Goal: Feedback & Contribution: Contribute content

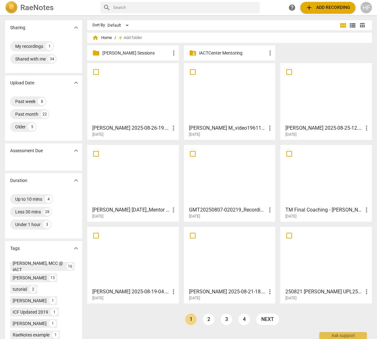
click at [108, 53] on p "[PERSON_NAME] Sessions" at bounding box center [135, 53] width 67 height 7
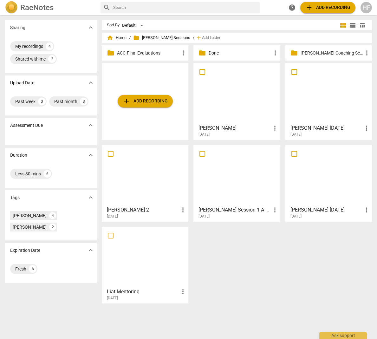
click at [220, 214] on div "[DATE]" at bounding box center [238, 216] width 80 height 5
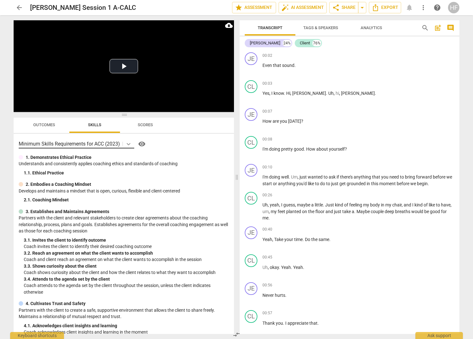
click at [128, 144] on icon at bounding box center [129, 144] width 4 height 2
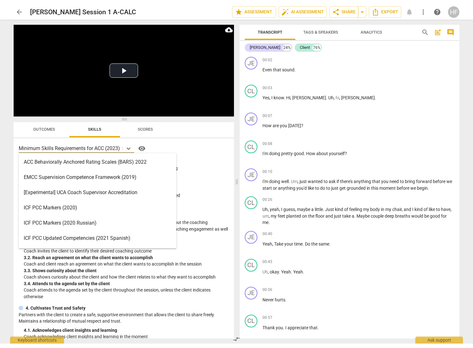
scroll to position [25, 0]
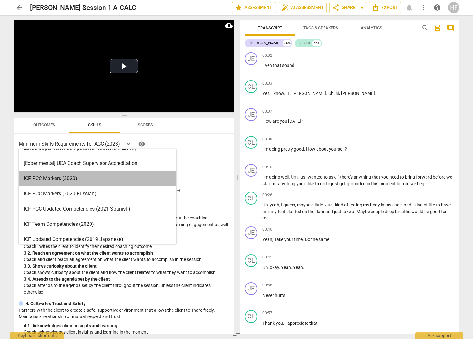
click at [99, 185] on div "ICF PCC Markers (2020)" at bounding box center [98, 178] width 158 height 15
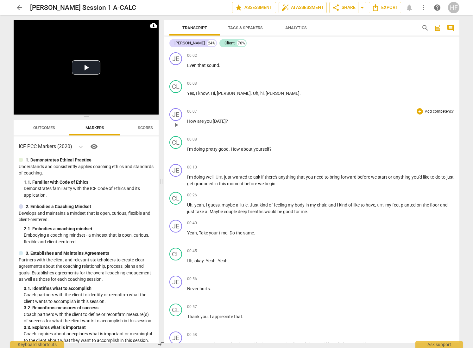
drag, startPoint x: 237, startPoint y: 182, endPoint x: 212, endPoint y: 117, distance: 69.2
click at [160, 181] on span at bounding box center [162, 181] width 4 height 332
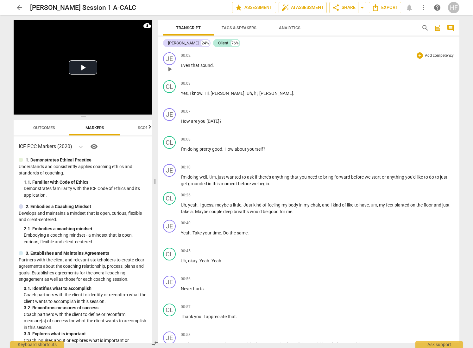
scroll to position [0, 0]
click at [376, 27] on span "post_add" at bounding box center [438, 28] width 8 height 8
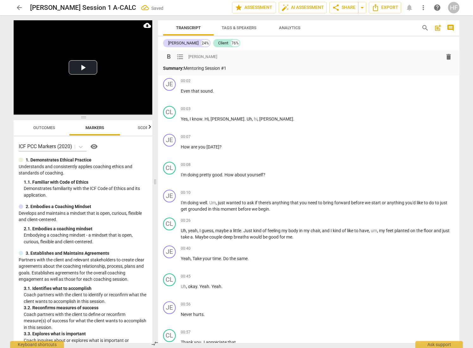
scroll to position [0, 0]
drag, startPoint x: 233, startPoint y: 68, endPoint x: 168, endPoint y: 62, distance: 65.5
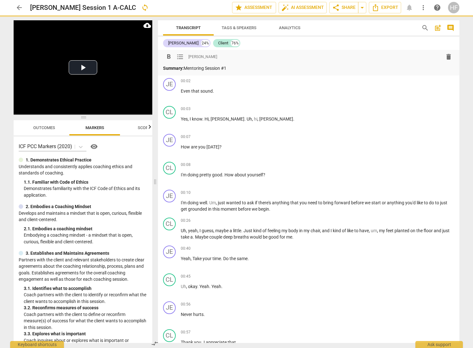
scroll to position [0, 0]
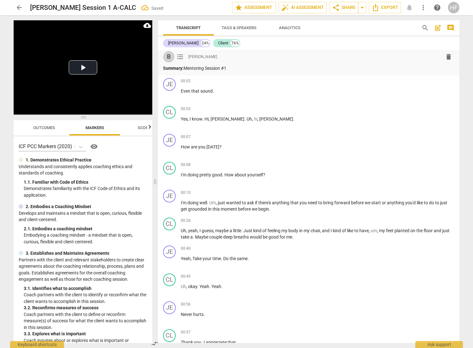
click at [168, 56] on span "format_bold" at bounding box center [169, 57] width 8 height 8
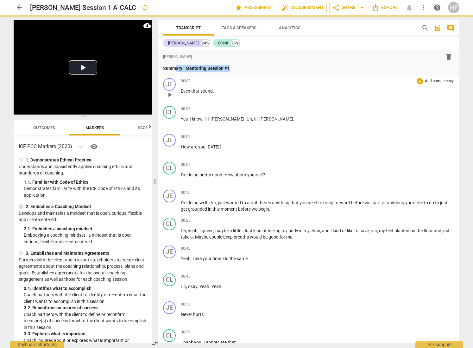
click at [202, 76] on div "JE play_arrow pause 00:02 + Add competency keyboard_arrow_right Even that sound…" at bounding box center [309, 89] width 302 height 28
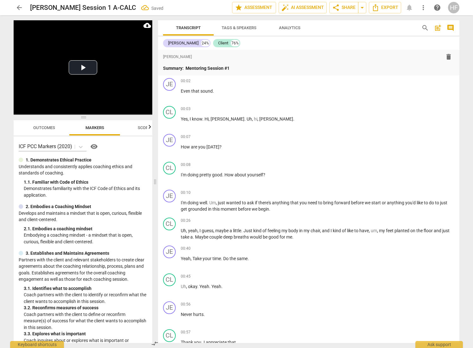
click at [244, 73] on div "format_bold format_list_bulleted [PERSON_NAME] delete Summary: Mentoring Sessio…" at bounding box center [309, 63] width 302 height 26
click at [243, 69] on p "Summary: Mentoring Session #1" at bounding box center [308, 68] width 291 height 7
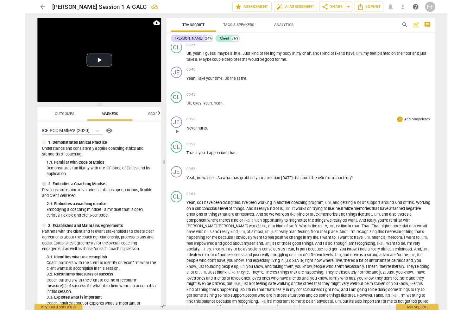
scroll to position [181, 0]
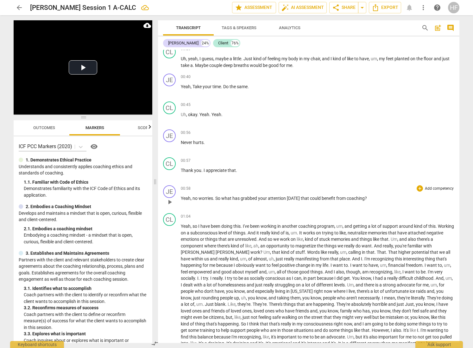
click at [171, 201] on span "play_arrow" at bounding box center [170, 202] width 8 height 8
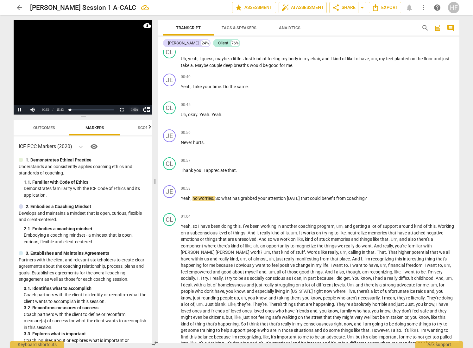
click at [132, 108] on div "1.00 x" at bounding box center [134, 110] width 13 height 10
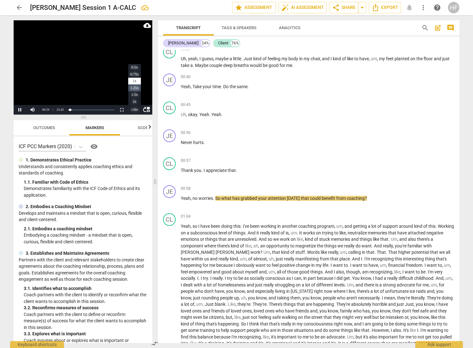
click at [133, 89] on li "1.25x" at bounding box center [134, 87] width 13 height 7
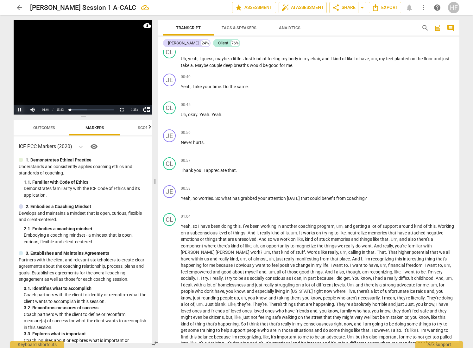
click at [20, 109] on button "Pause" at bounding box center [20, 110] width 13 height 10
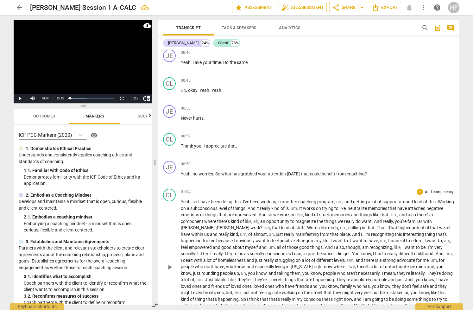
scroll to position [211, 0]
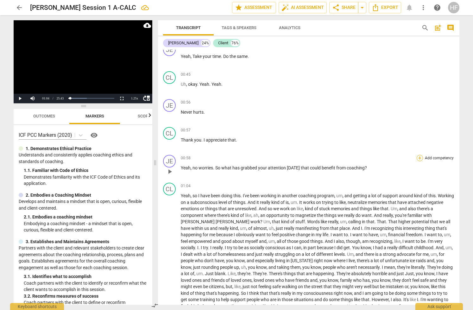
click at [376, 157] on div "+" at bounding box center [420, 158] width 6 height 6
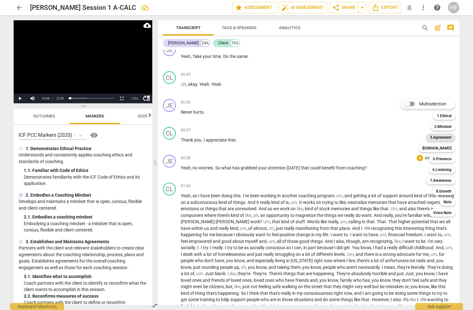
click at [376, 138] on b "3.Agreement" at bounding box center [441, 138] width 22 height 8
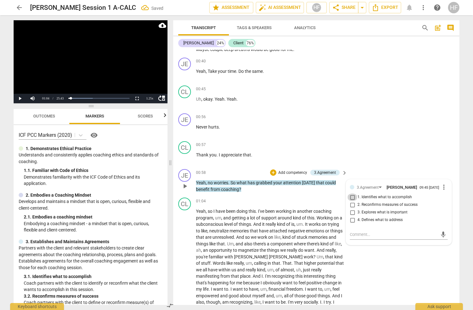
click at [352, 197] on input "1. Identifies what to accomplish" at bounding box center [353, 198] width 10 height 8
checkbox input "true"
click at [373, 134] on div "JE play_arrow pause 00:56 + Add competency keyboard_arrow_right Never hurts ." at bounding box center [316, 125] width 286 height 28
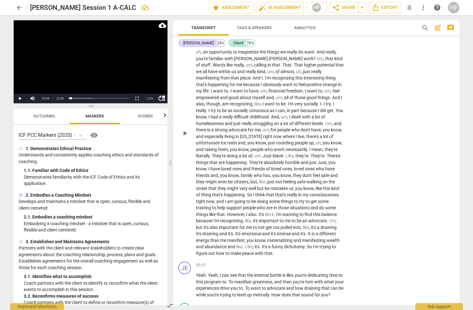
scroll to position [409, 0]
click at [147, 96] on div "1.25 x" at bounding box center [150, 99] width 13 height 10
click at [150, 81] on li "1.5x" at bounding box center [150, 83] width 13 height 7
click at [183, 129] on span "play_arrow" at bounding box center [185, 133] width 8 height 8
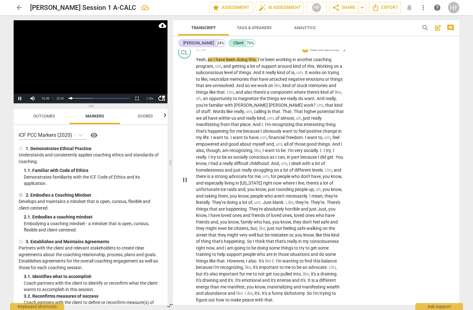
scroll to position [363, 0]
click at [148, 97] on div "1.50 x" at bounding box center [150, 99] width 13 height 10
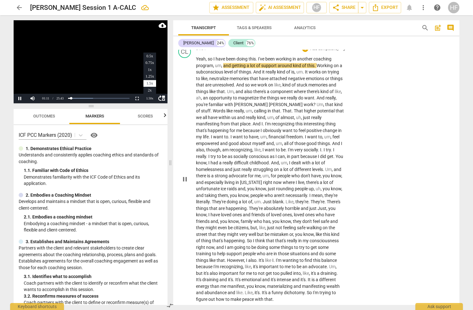
click at [372, 136] on div "CL play_arrow pause 01:04 + Add competency keyboard_arrow_right Yeah , so I hav…" at bounding box center [316, 174] width 286 height 262
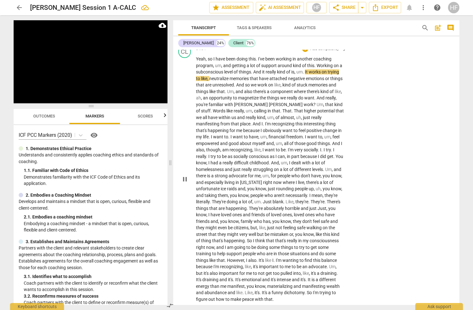
click at [183, 177] on span "pause" at bounding box center [185, 179] width 8 height 8
click at [188, 175] on span "play_arrow" at bounding box center [185, 179] width 8 height 8
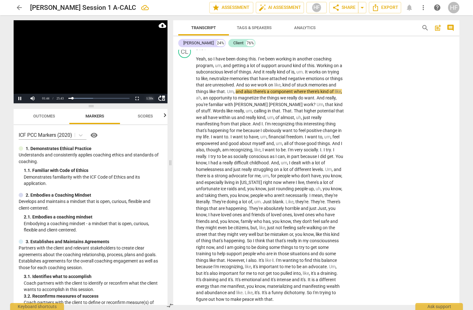
click at [148, 98] on div "1.50 x" at bounding box center [150, 99] width 13 height 10
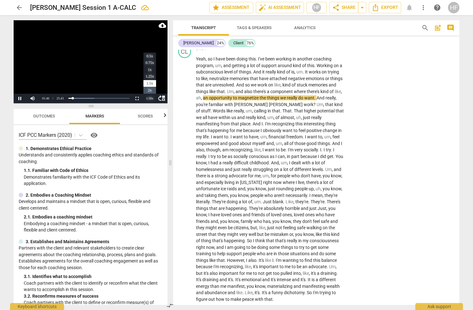
click at [148, 90] on li "2x" at bounding box center [150, 90] width 13 height 7
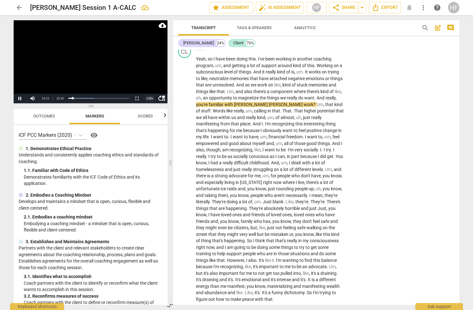
click at [148, 98] on div "2.00 x" at bounding box center [150, 99] width 13 height 10
click at [148, 82] on li "1.5x" at bounding box center [150, 83] width 13 height 7
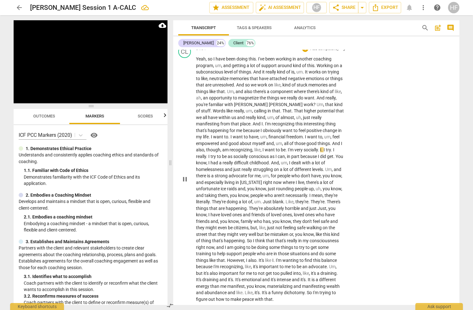
click at [186, 175] on span "pause" at bounding box center [185, 179] width 8 height 8
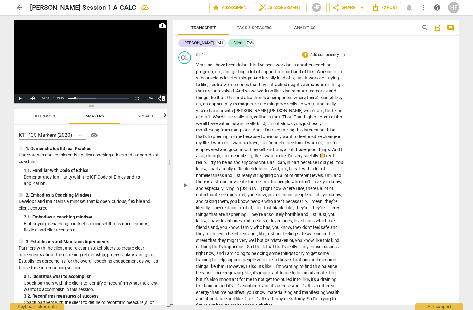
scroll to position [359, 0]
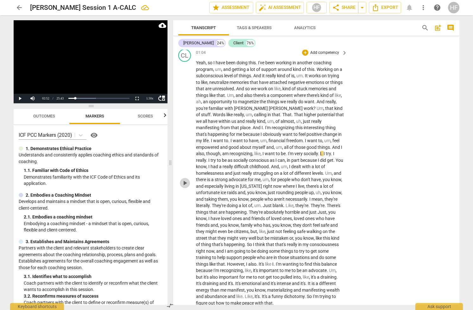
click at [186, 180] on span "play_arrow" at bounding box center [185, 183] width 8 height 8
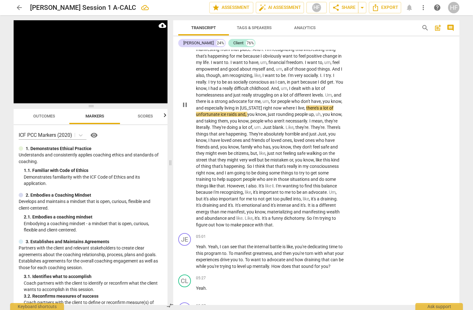
scroll to position [438, 0]
click at [186, 101] on span "pause" at bounding box center [185, 105] width 8 height 8
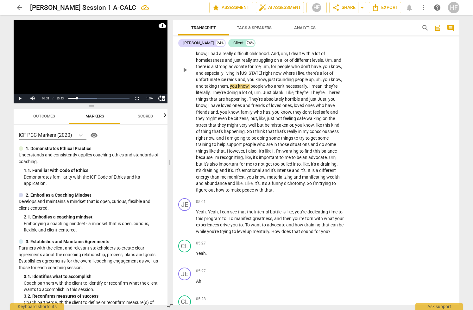
scroll to position [473, 0]
click at [184, 65] on span "play_arrow" at bounding box center [185, 69] width 8 height 8
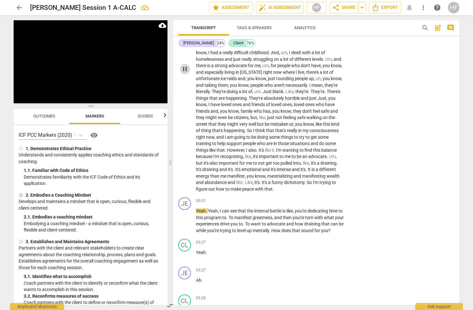
click at [185, 65] on span "pause" at bounding box center [185, 69] width 8 height 8
click at [184, 217] on span "play_arrow" at bounding box center [185, 221] width 8 height 8
click at [184, 217] on span "pause" at bounding box center [185, 221] width 8 height 8
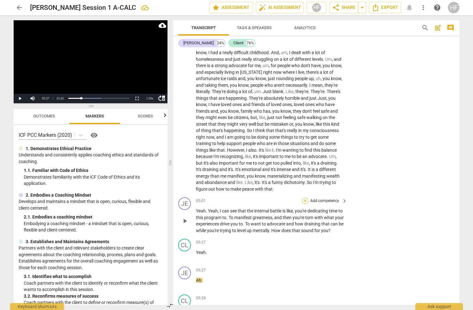
click at [305, 198] on div "+" at bounding box center [305, 201] width 6 height 6
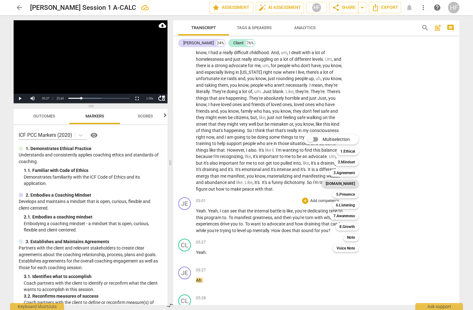
click at [352, 184] on b "[DOMAIN_NAME]" at bounding box center [340, 184] width 29 height 8
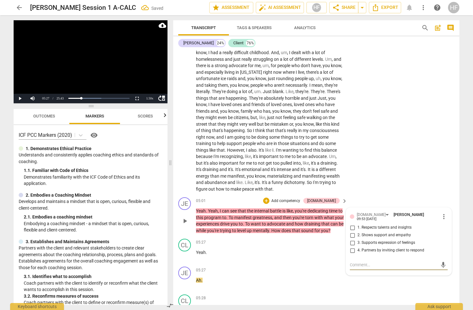
click at [376, 213] on span "more_vert" at bounding box center [444, 217] width 8 height 8
click at [376, 218] on li "Delete" at bounding box center [449, 220] width 22 height 12
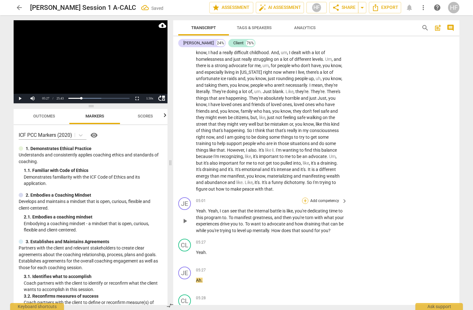
click at [305, 198] on div "+" at bounding box center [305, 201] width 6 height 6
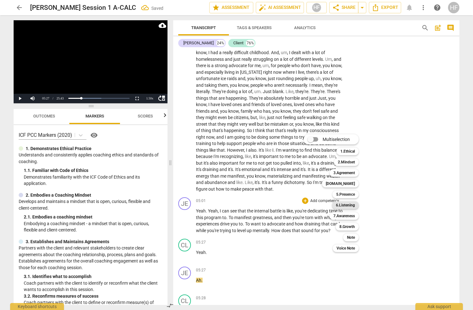
click at [350, 206] on b "6.Listening" at bounding box center [345, 205] width 19 height 8
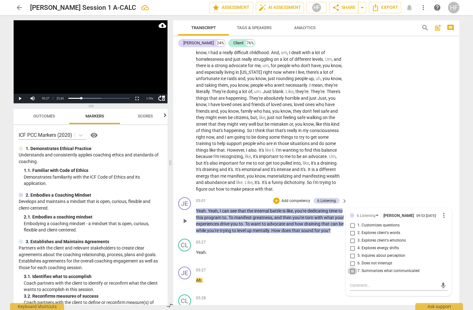
click at [354, 267] on input "7. Summarizes what communicated" at bounding box center [353, 271] width 10 height 8
checkbox input "true"
click at [275, 198] on div "+" at bounding box center [276, 201] width 6 height 6
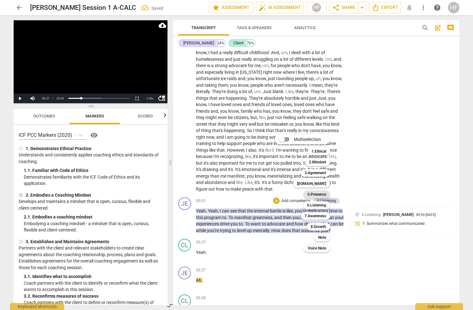
click at [322, 196] on b "5.Presence" at bounding box center [317, 195] width 19 height 8
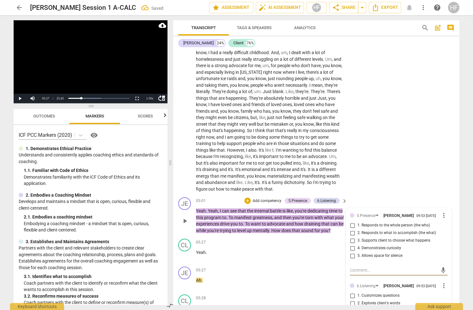
scroll to position [474, 0]
click at [376, 211] on span "more_vert" at bounding box center [444, 215] width 8 height 8
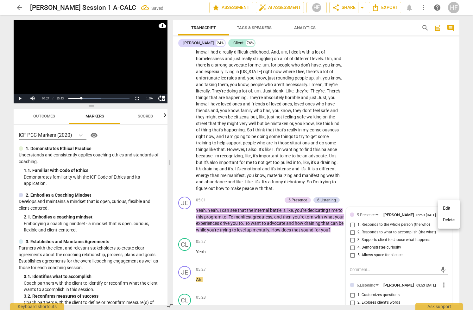
click at [376, 215] on li "Delete" at bounding box center [449, 220] width 22 height 12
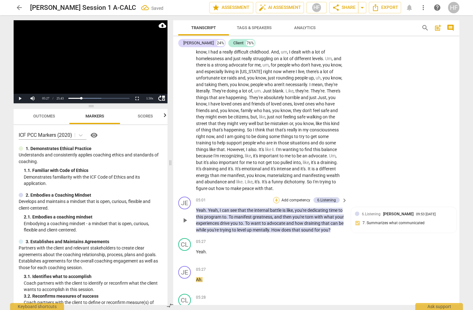
click at [275, 197] on div "+" at bounding box center [276, 200] width 6 height 6
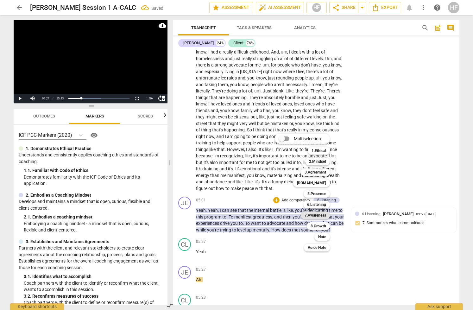
click at [320, 215] on b "7.Awareness" at bounding box center [316, 216] width 22 height 8
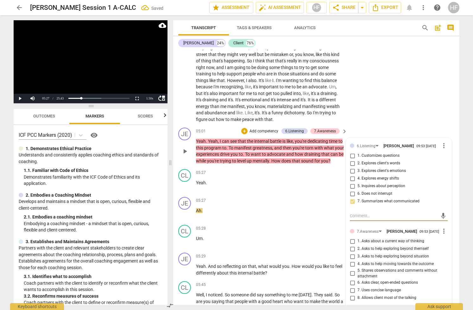
scroll to position [545, 0]
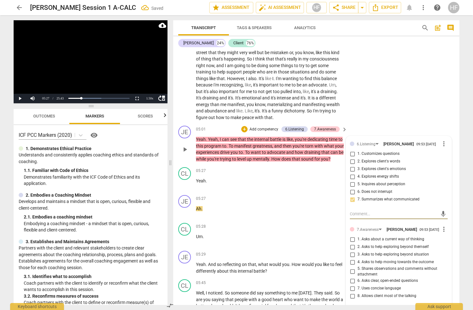
click at [376, 226] on span "more_vert" at bounding box center [444, 230] width 8 height 8
click at [376, 232] on li "Delete" at bounding box center [449, 237] width 22 height 12
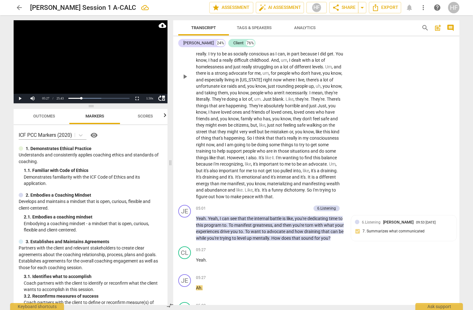
scroll to position [469, 0]
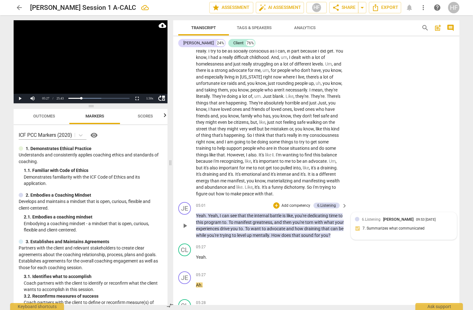
click at [371, 221] on div "6.Listening [PERSON_NAME] 09:53 [DATE] 7. Summarizes what communicated" at bounding box center [404, 225] width 98 height 19
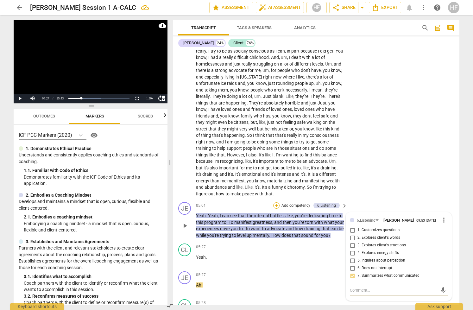
click at [274, 202] on div "+" at bounding box center [276, 205] width 6 height 6
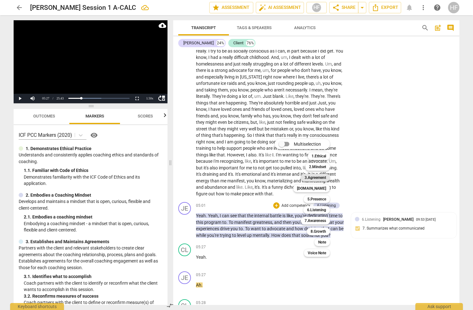
click at [324, 176] on b "3.Agreement" at bounding box center [316, 178] width 22 height 8
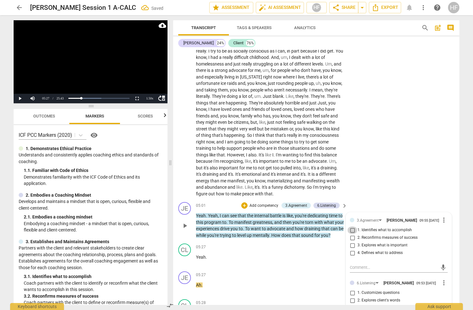
click at [354, 226] on input "1. Identifies what to accomplish" at bounding box center [353, 230] width 10 height 8
checkbox input "true"
click at [367, 265] on textarea at bounding box center [394, 268] width 88 height 6
type textarea "I"
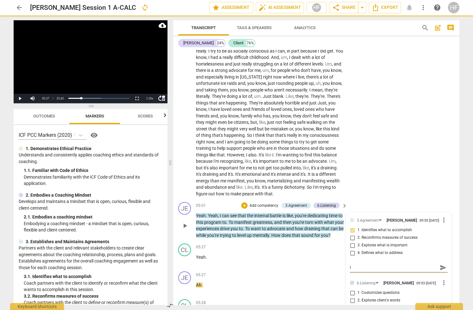
type textarea "I"
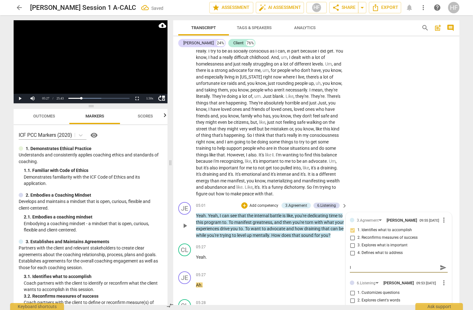
type textarea "I c"
type textarea "I ca"
type textarea "I can"
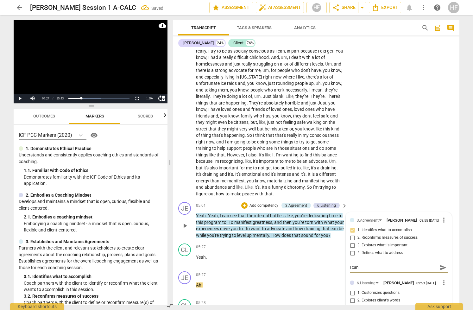
type textarea "I can"
type textarea "I can h"
type textarea "I can he"
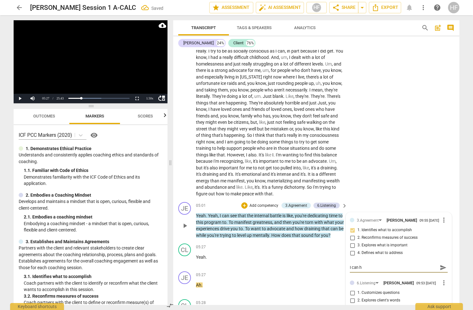
type textarea "I can he"
type textarea "I can hea"
type textarea "I can hear"
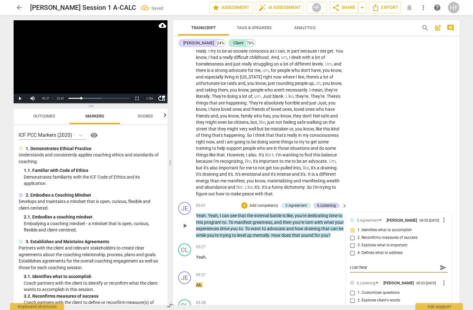
type textarea "I can hear"
type textarea "I can hear y"
type textarea "I can hear yo"
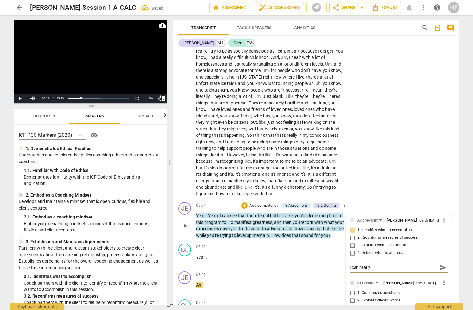
type textarea "I can hear yo"
type textarea "I can hear you"
type textarea "I can hear your"
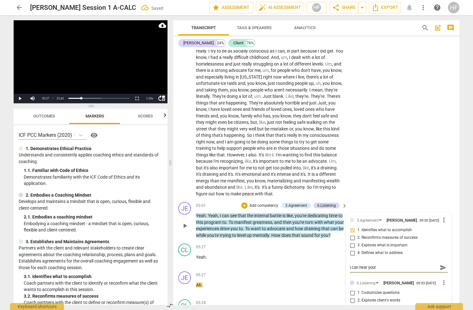
type textarea "I can hear your"
type textarea "I can hear your h"
type textarea "I can hear your he"
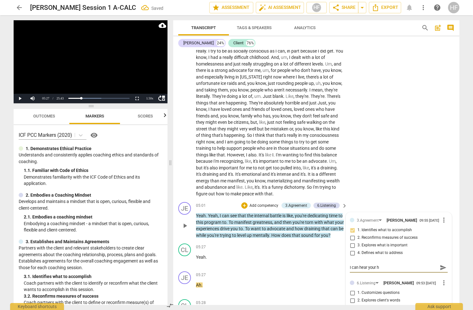
type textarea "I can hear your he"
type textarea "I can hear your hea"
type textarea "I can hear your hear"
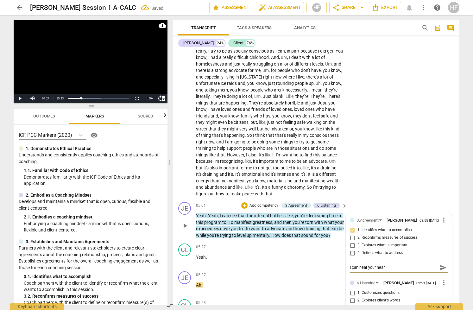
type textarea "I can hear your heart"
type textarea "I can hear your heart f"
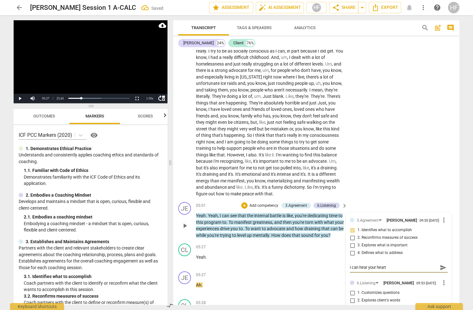
type textarea "I can hear your heart f"
type textarea "I can hear your heart fo"
type textarea "I can hear your heart for"
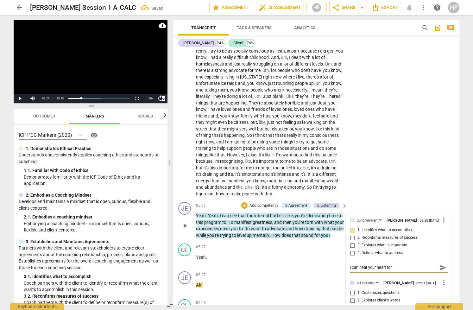
type textarea "I can hear your heart for"
type textarea "I can hear your heart for w"
type textarea "I can hear your heart for wh"
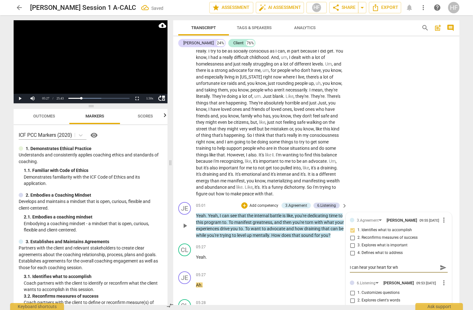
type textarea "I can hear your heart for wha"
type textarea "I can hear your heart for what"
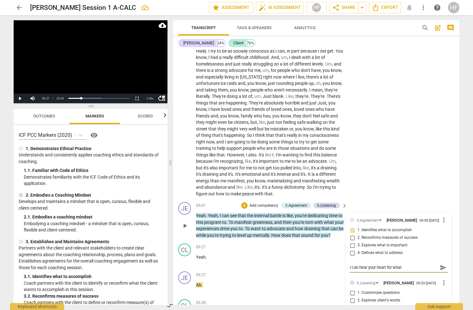
type textarea "I can hear your heart for what i"
type textarea "I can hear your heart for what is"
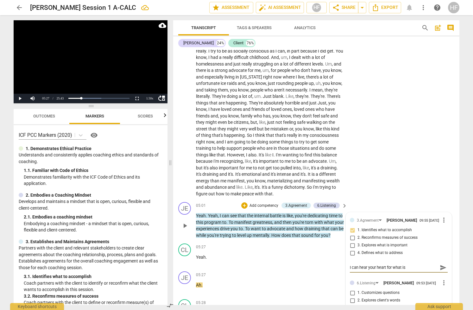
type textarea "I can hear your heart for what is"
type textarea "I can hear your heart for what is h"
type textarea "I can hear your heart for what is ha"
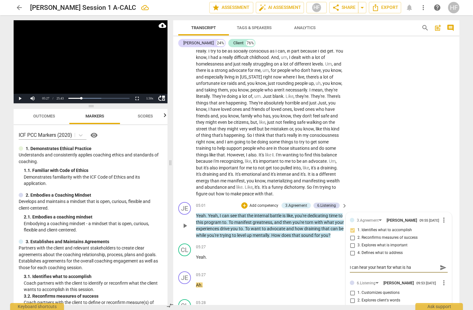
type textarea "I can hear your heart for what is hap"
type textarea "I can hear your heart for what is happ"
type textarea "I can hear your heart for what is [PERSON_NAME]"
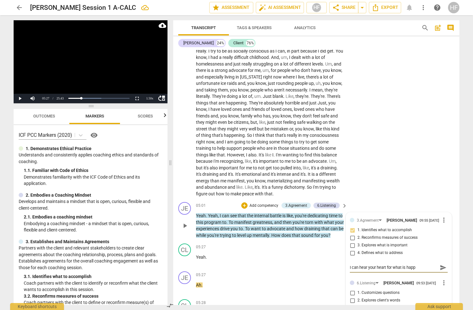
type textarea "I can hear your heart for what is [PERSON_NAME]"
type textarea "I can hear your heart for what is happen"
type textarea "I can hear your heart for what is happeni"
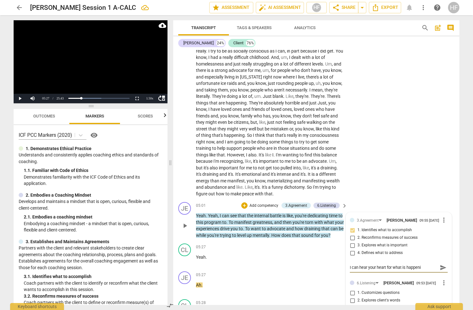
type textarea "I can hear your heart for what is happenin"
type textarea "I can hear your heart for what is happening"
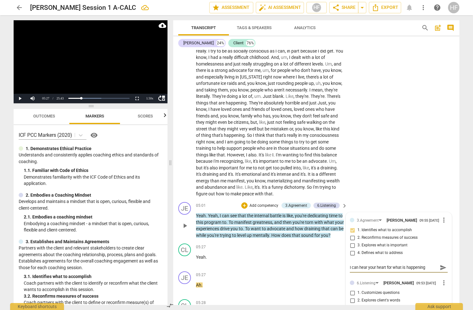
type textarea "I can hear your heart for what is happening"
type textarea "I can hear your heart for what is happening a"
type textarea "I can hear your heart for what is happening an"
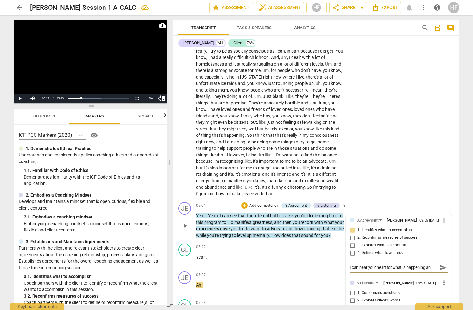
type textarea "I can hear your heart for what is happening and"
type textarea "I can hear your heart for what is happening and h"
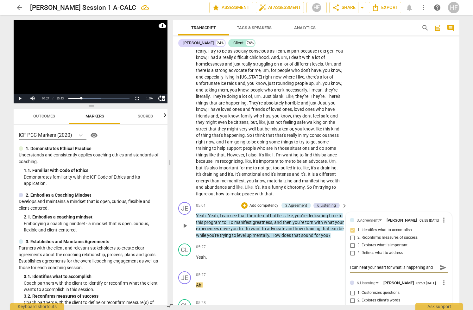
type textarea "I can hear your heart for what is happening and h"
type textarea "I can hear your heart for what is happening and ho"
type textarea "I can hear your heart for what is happening and how"
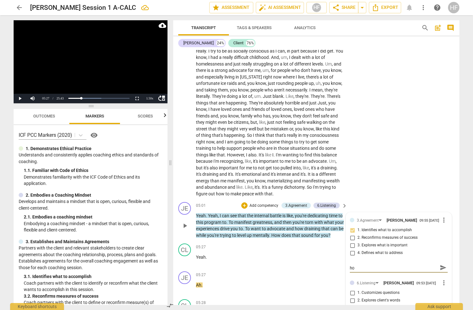
type textarea "I can hear your heart for what is happening and how"
type textarea "I can hear your heart for what is happening and how t"
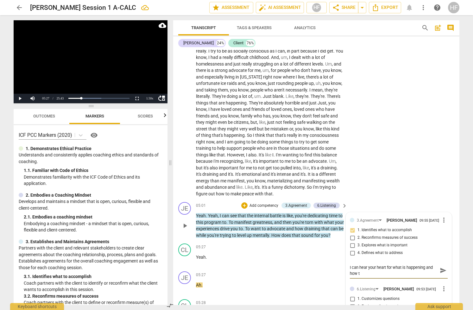
type textarea "I can hear your heart for what is happening and how th"
type textarea "I can hear your heart for what is happening and how tha"
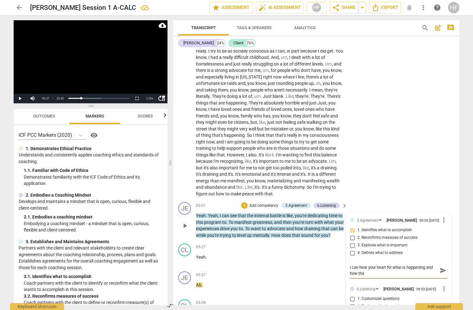
type textarea "I can hear your heart for what is happening and how that"
type textarea "I can hear your heart for what is happening and how that r"
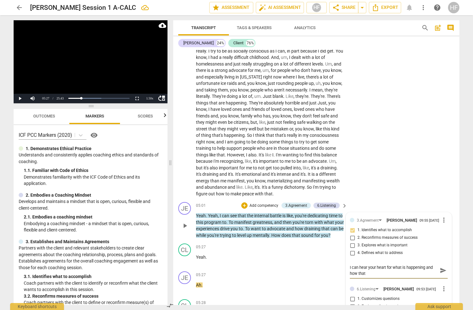
type textarea "I can hear your heart for what is happening and how that r"
type textarea "I can hear your heart for what is happening and how that re"
type textarea "I can hear your heart for what is happening and how that rel"
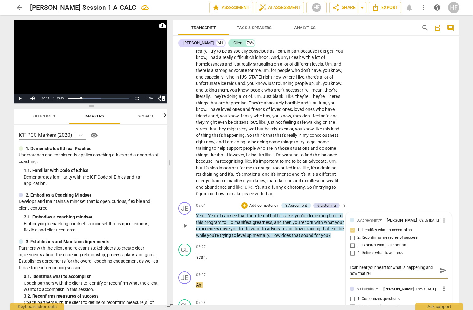
type textarea "I can hear your heart for what is happening and how that [MEDICAL_DATA]"
type textarea "I can hear your heart for what is happening and how that relat"
type textarea "I can hear your heart for what is happening and how that relate"
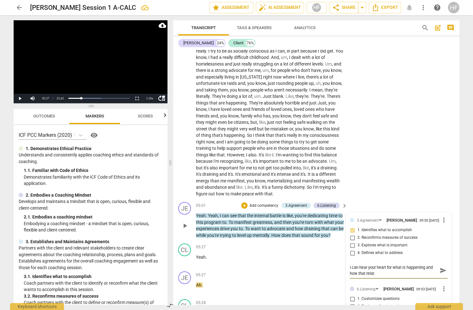
type textarea "I can hear your heart for what is happening and how that relate"
type textarea "I can hear your heart for what is happening and how that relates"
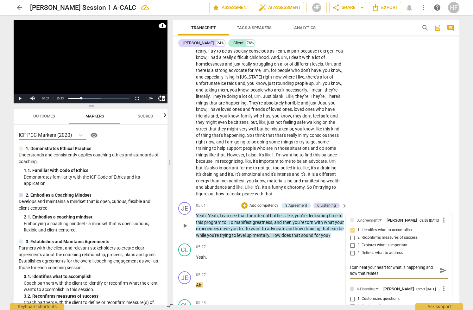
type textarea "I can hear your heart for what is happening and how that relates t"
type textarea "I can hear your heart for what is happening and how that relates to"
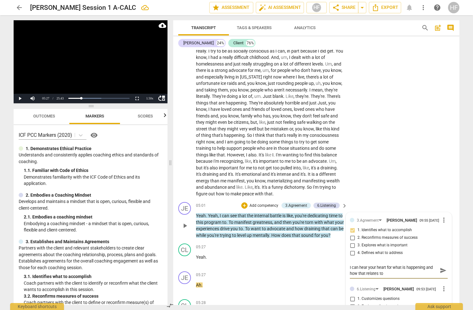
type textarea "I can hear your heart for what is happening and how that relates to"
type textarea "I can hear your heart for what is happening and how that relates t"
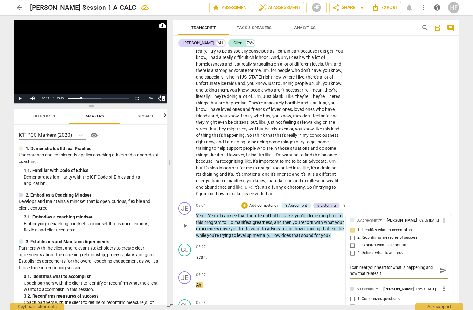
type textarea "I can hear your heart for what is happening and how that relates"
type textarea "I can hear your heart for what is happening and how that relate"
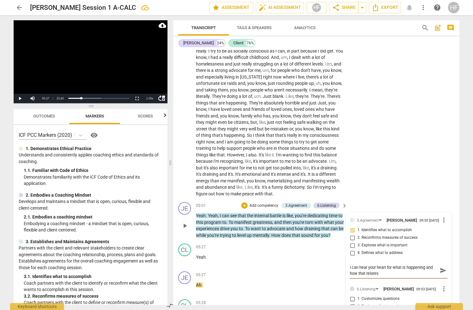
type textarea "I can hear your heart for what is happening and how that relate"
type textarea "I can hear your heart for what is happening and how that relat"
type textarea "I can hear your heart for what is happening and how that [MEDICAL_DATA]"
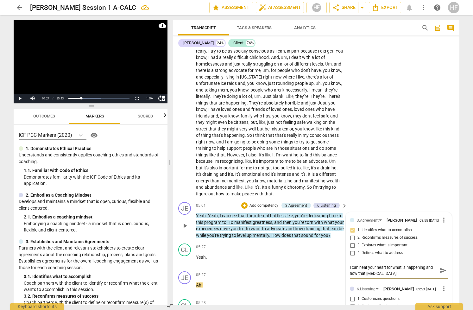
type textarea "I can hear your heart for what is happening and how that rel"
type textarea "I can hear your heart for what is happening and how that re"
type textarea "I can hear your heart for what is happening and how that r"
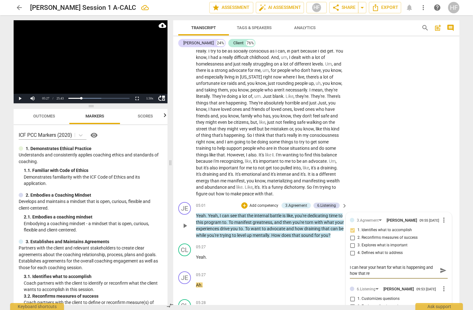
type textarea "I can hear your heart for what is happening and how that r"
type textarea "I can hear your heart for what is happening and how that"
type textarea "I can hear your heart for what is happening and how that c"
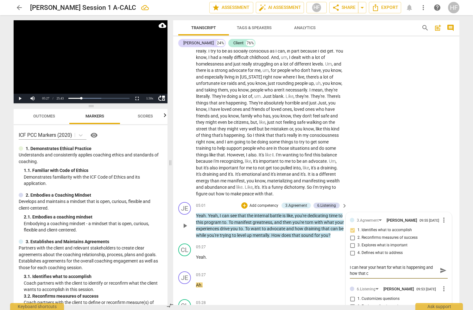
type textarea "I can hear your heart for what is happening and how that co"
type textarea "I can hear your heart for what is happening and how that con"
type textarea "I can hear your heart for what is happening and how that conn"
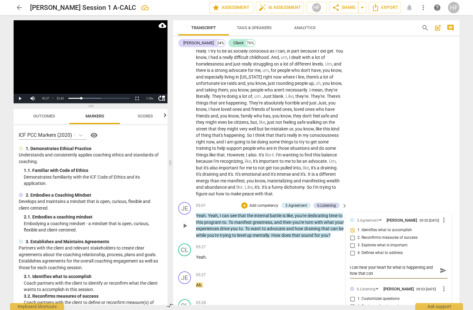
type textarea "I can hear your heart for what is happening and how that conn"
type textarea "I can hear your heart for what is happening and how that conne"
type textarea "I can hear your heart for what is happening and how that connec"
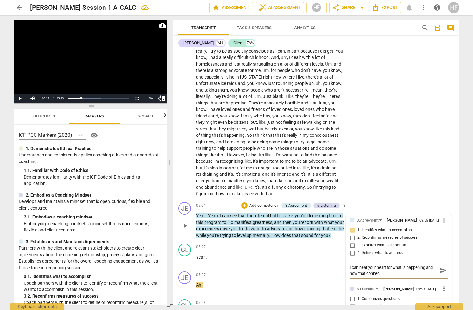
type textarea "I can hear your heart for what is happening and how that connect"
type textarea "I can hear your heart for what is happening and how that connects"
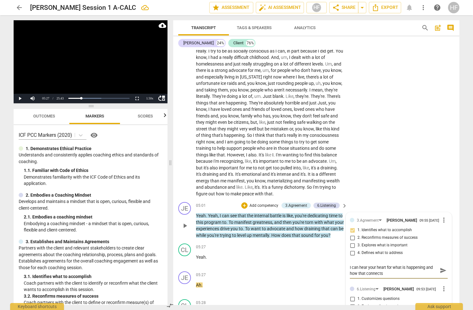
type textarea "I can hear your heart for what is happening and how that connects"
type textarea "I can hear your heart for what is happening and how that connects t"
type textarea "I can hear your heart for what is happening and how that connects to"
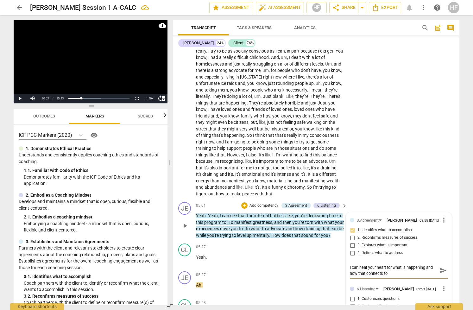
type textarea "I can hear your heart for what is happening and how that connects to"
type textarea "I can hear your heart for what is happening and how that connects to y"
type textarea "I can hear your heart for what is happening and how that connects to yo"
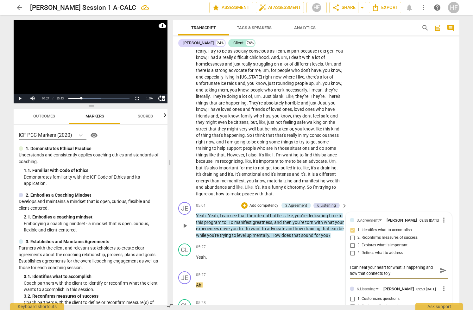
type textarea "I can hear your heart for what is happening and how that connects to yo"
type textarea "I can hear your heart for what is happening and how that connects to you"
type textarea "I can hear your heart for what is happening and how that connects to your"
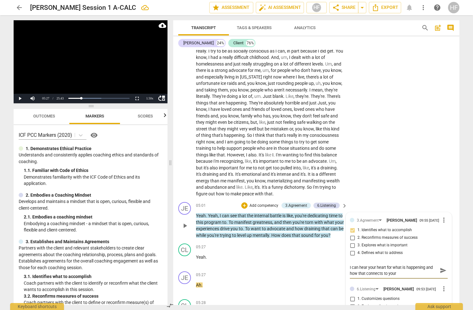
type textarea "I can hear your heart for what is happening and how that connects to your"
type textarea "I can hear your heart for what is happening and how that connects to your p"
type textarea "I can hear your heart for what is happening and how that connects to your pa"
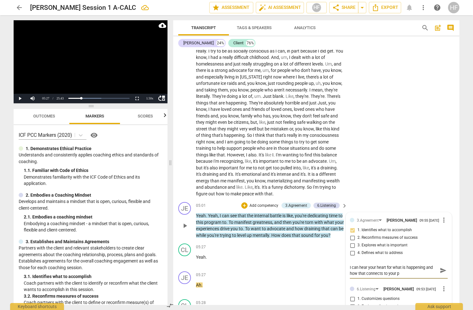
type textarea "I can hear your heart for what is happening and how that connects to your pa"
type textarea "I can hear your heart for what is happening and how that connects to your pas"
type textarea "I can hear your heart for what is happening and how that connects to your past"
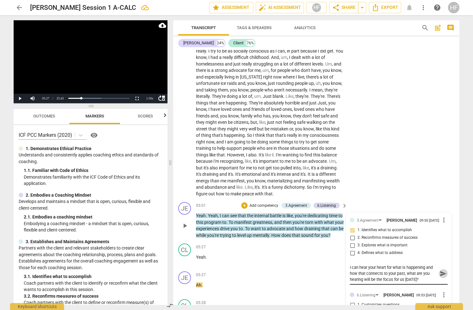
click at [376, 270] on span "send" at bounding box center [443, 273] width 7 height 7
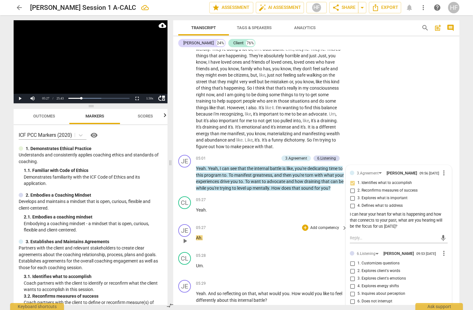
scroll to position [544, 0]
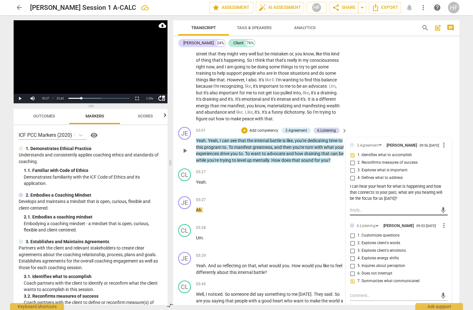
click at [361, 207] on textarea at bounding box center [394, 210] width 88 height 6
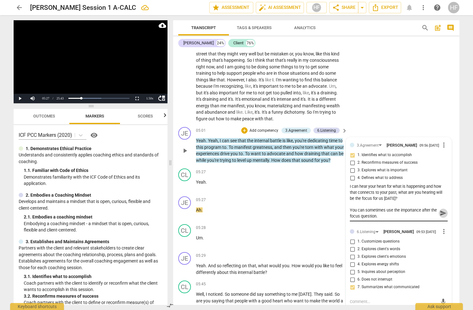
click at [376, 210] on span "send" at bounding box center [443, 213] width 7 height 7
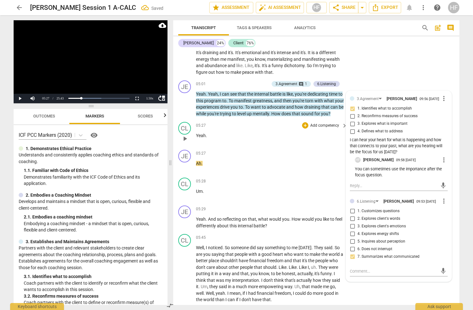
scroll to position [591, 0]
click at [183, 137] on span "play_arrow" at bounding box center [185, 138] width 8 height 8
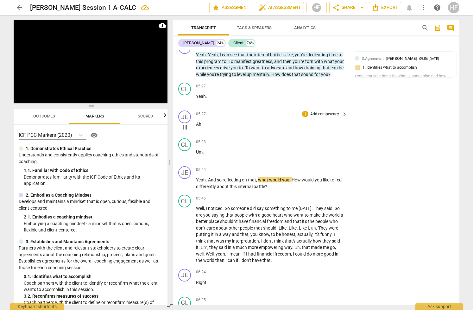
scroll to position [630, 0]
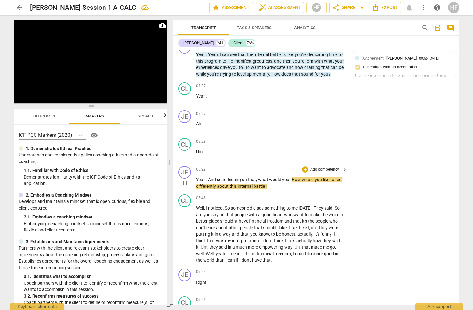
click at [186, 182] on span "pause" at bounding box center [185, 183] width 8 height 8
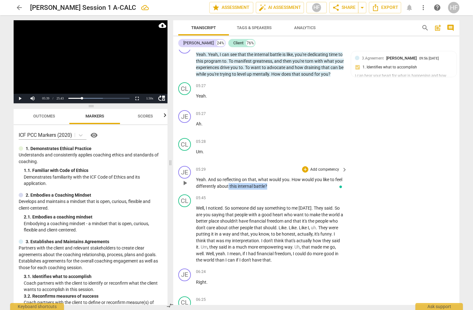
drag, startPoint x: 229, startPoint y: 185, endPoint x: 278, endPoint y: 184, distance: 49.4
click at [278, 184] on p "Yeah . And so reflecting on that , what would you . How would you like to feel …" at bounding box center [270, 182] width 148 height 13
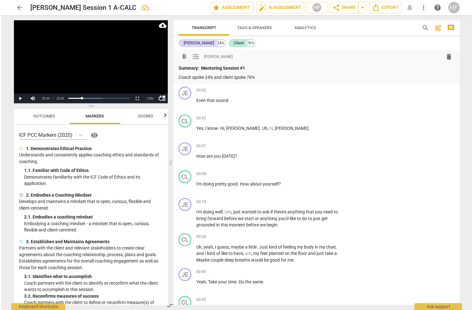
scroll to position [0, 0]
click at [268, 76] on p "Coach spoke 24% and client spoke 76%" at bounding box center [315, 77] width 276 height 7
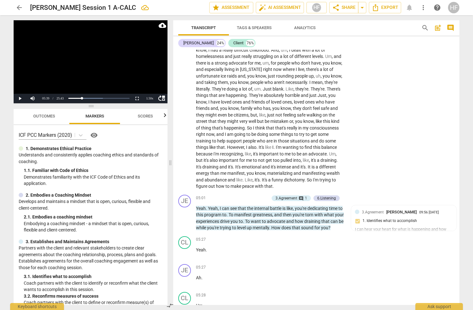
scroll to position [503, 0]
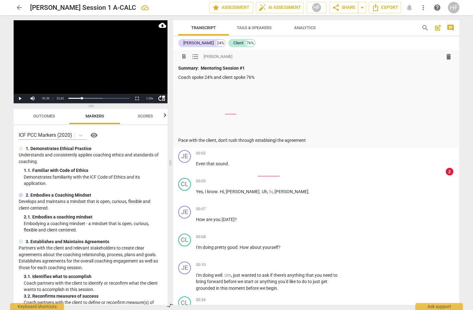
click at [314, 139] on p "Pace with the client, don't rush through establsingi the agreement" at bounding box center [316, 140] width 276 height 7
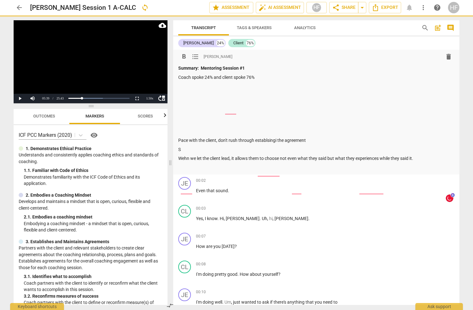
drag, startPoint x: 181, startPoint y: 148, endPoint x: 191, endPoint y: 162, distance: 17.1
click at [181, 148] on p "S" at bounding box center [316, 149] width 276 height 7
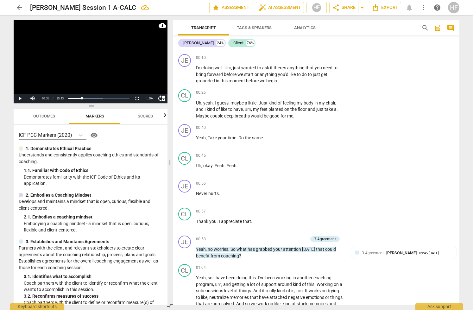
scroll to position [364, 0]
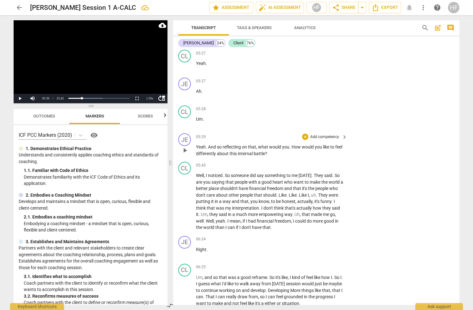
click at [269, 150] on p "Yeah . And so reflecting on that , what would you . How would you like to feel …" at bounding box center [270, 150] width 148 height 13
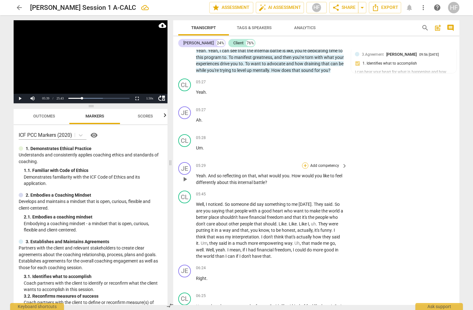
click at [304, 163] on div "+" at bounding box center [305, 166] width 6 height 6
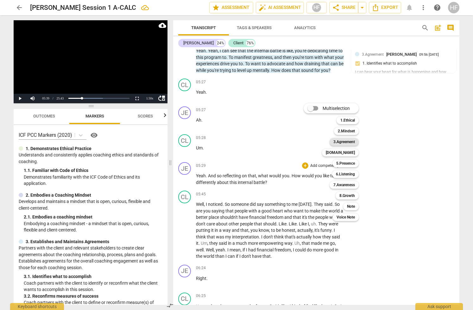
click at [348, 144] on b "3.Agreement" at bounding box center [345, 142] width 22 height 8
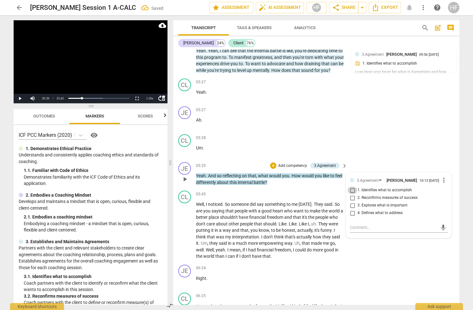
click at [351, 189] on input "1. Identifies what to accomplish" at bounding box center [353, 191] width 10 height 8
click at [184, 227] on span "play_arrow" at bounding box center [185, 231] width 8 height 8
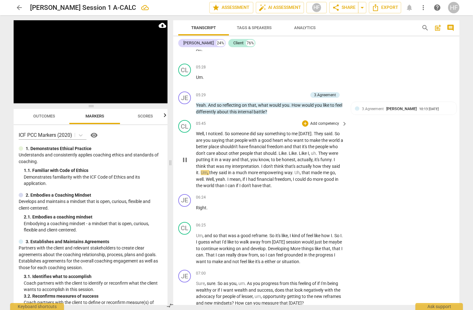
click at [184, 156] on span "pause" at bounding box center [185, 160] width 8 height 8
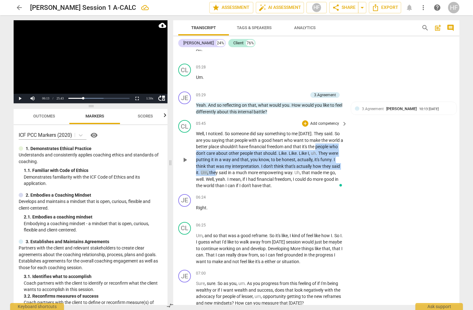
drag, startPoint x: 197, startPoint y: 149, endPoint x: 235, endPoint y: 167, distance: 42.4
click at [235, 167] on p "Well , I noticed . So someone did say something to me [DATE] . They said . So a…" at bounding box center [270, 160] width 148 height 59
click at [253, 158] on icon "button" at bounding box center [252, 158] width 4 height 4
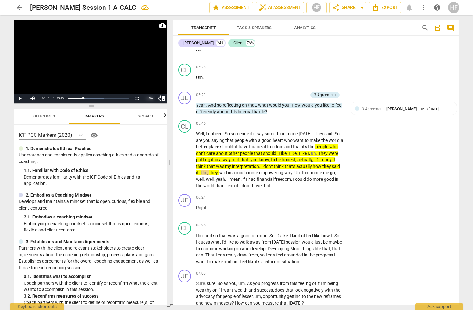
click at [149, 98] on div "1.50 x" at bounding box center [150, 99] width 13 height 10
drag, startPoint x: 150, startPoint y: 70, endPoint x: 154, endPoint y: 77, distance: 7.9
click at [150, 70] on li "1x" at bounding box center [150, 69] width 13 height 7
click at [195, 133] on div "play_arrow pause" at bounding box center [188, 160] width 16 height 54
drag, startPoint x: 193, startPoint y: 128, endPoint x: 195, endPoint y: 131, distance: 3.4
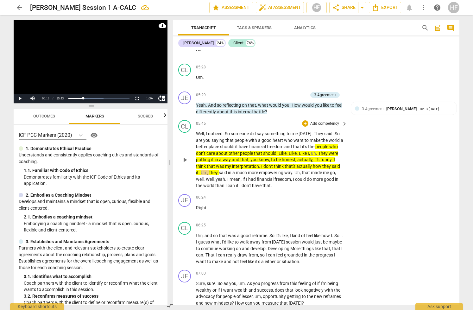
click at [193, 128] on div "CL play_arrow pause" at bounding box center [187, 154] width 18 height 69
click at [198, 131] on span "Well" at bounding box center [200, 133] width 8 height 5
click at [181, 151] on div "play_arrow pause" at bounding box center [188, 160] width 16 height 54
click at [187, 156] on span "play_arrow" at bounding box center [185, 160] width 8 height 8
click at [198, 131] on span "Well" at bounding box center [200, 133] width 8 height 5
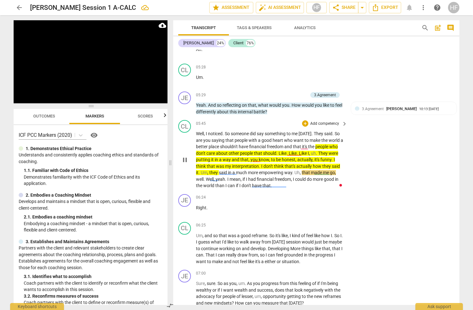
drag, startPoint x: 197, startPoint y: 131, endPoint x: 194, endPoint y: 142, distance: 11.5
click at [197, 131] on span "Well" at bounding box center [200, 133] width 8 height 5
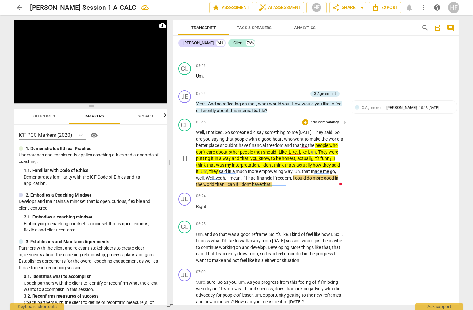
scroll to position [795, 0]
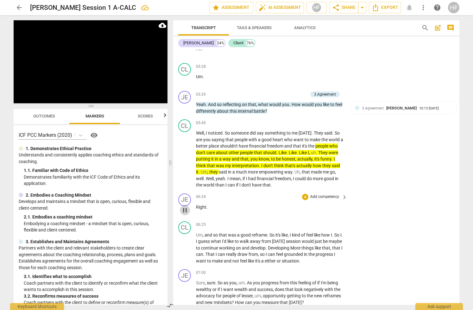
drag, startPoint x: 183, startPoint y: 202, endPoint x: 188, endPoint y: 209, distance: 8.6
click at [183, 207] on span "pause" at bounding box center [185, 211] width 8 height 8
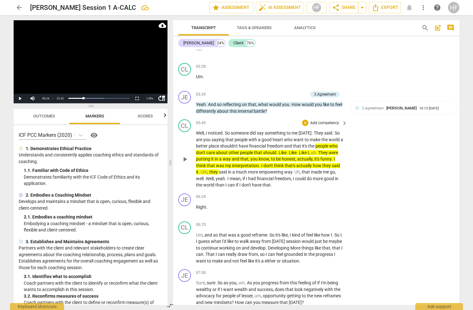
click at [185, 149] on div "play_arrow pause" at bounding box center [188, 159] width 16 height 54
click at [184, 156] on span "play_arrow" at bounding box center [185, 160] width 8 height 8
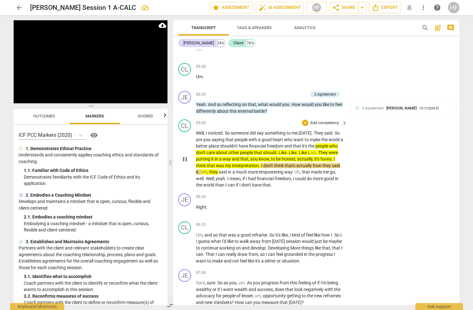
click at [184, 156] on span "pause" at bounding box center [185, 160] width 8 height 8
click at [185, 156] on span "play_arrow" at bounding box center [185, 160] width 8 height 8
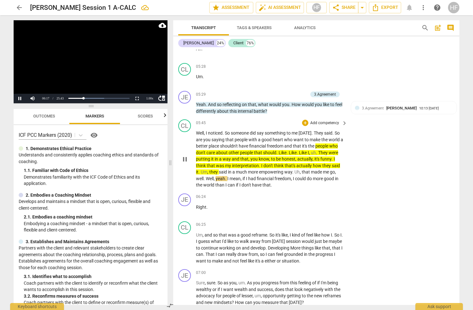
click at [185, 156] on span "pause" at bounding box center [185, 160] width 8 height 8
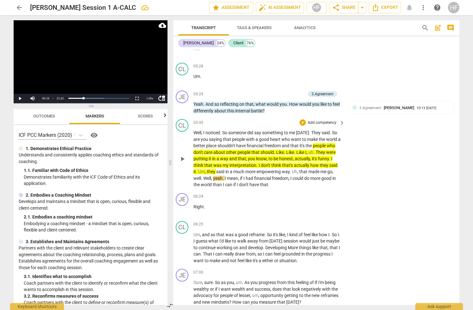
scroll to position [796, 5]
click at [179, 155] on span "play_arrow" at bounding box center [183, 159] width 8 height 8
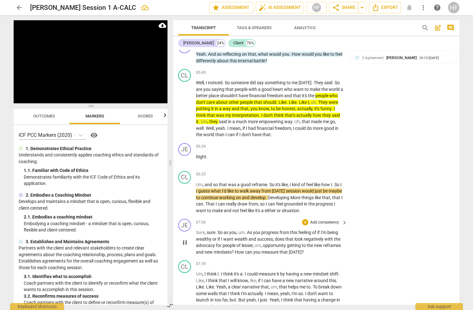
scroll to position [845, 0]
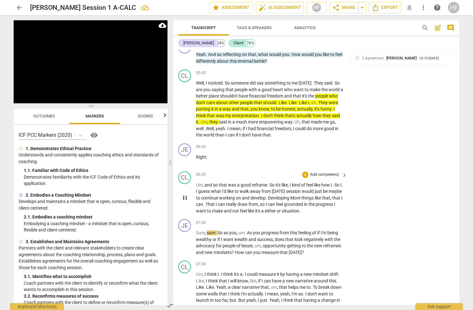
click at [185, 194] on span "pause" at bounding box center [185, 198] width 8 height 8
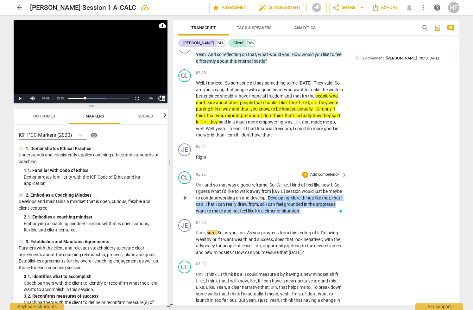
drag, startPoint x: 283, startPoint y: 192, endPoint x: 324, endPoint y: 207, distance: 44.5
click at [324, 207] on p "Um , and so that was a good reframe . So it's like , I kind of feel like how I …" at bounding box center [270, 198] width 148 height 33
click at [335, 195] on icon "button" at bounding box center [337, 197] width 6 height 8
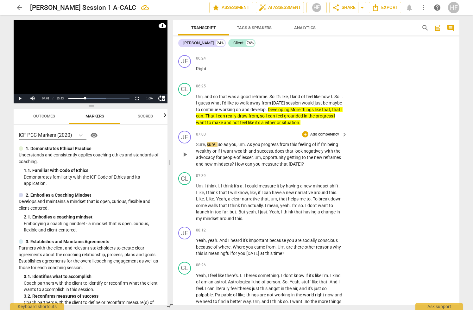
scroll to position [935, 0]
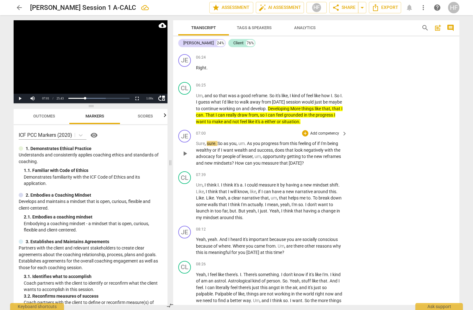
click at [181, 150] on span "play_arrow" at bounding box center [185, 154] width 8 height 8
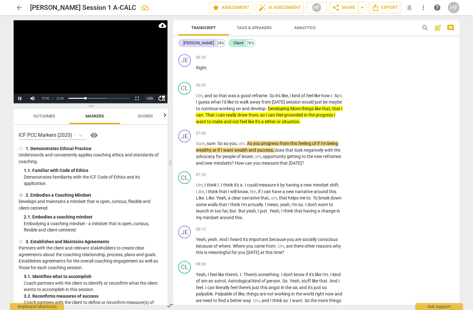
click at [148, 98] on div "1.00 x" at bounding box center [150, 99] width 13 height 10
click at [149, 78] on li "1.25x" at bounding box center [150, 76] width 13 height 7
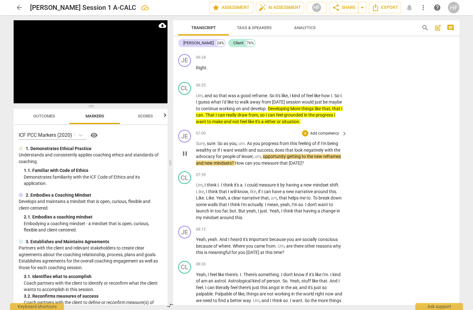
click at [186, 150] on span "pause" at bounding box center [185, 154] width 8 height 8
click at [306, 130] on div "+" at bounding box center [305, 133] width 6 height 6
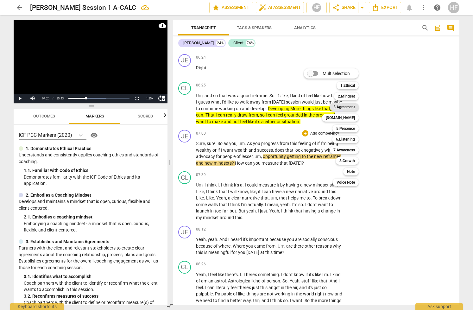
click at [352, 106] on b "3.Agreement" at bounding box center [345, 107] width 22 height 8
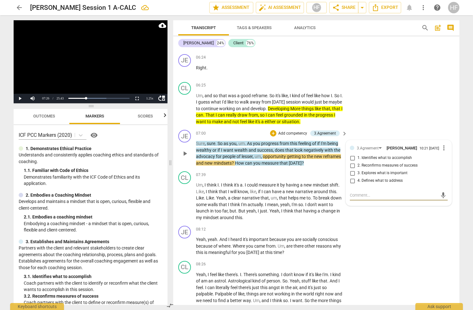
click at [351, 162] on input "2. Reconfirms measures of success" at bounding box center [353, 166] width 10 height 8
click at [352, 162] on input "2. Reconfirms measures of success" at bounding box center [353, 166] width 10 height 8
click at [353, 192] on textarea at bounding box center [394, 195] width 88 height 6
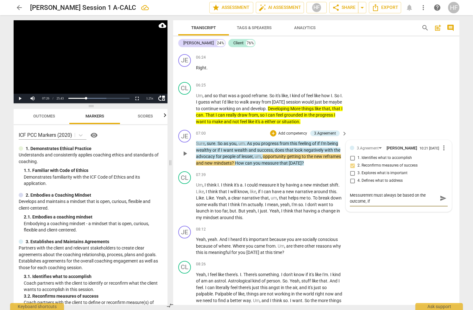
scroll to position [0, 0]
click at [376, 197] on textarea "Messuremnt must always be based on the outcome, if not it doesn't count!" at bounding box center [394, 198] width 88 height 12
click at [350, 162] on input "2. Reconfirms measures of success" at bounding box center [353, 166] width 10 height 8
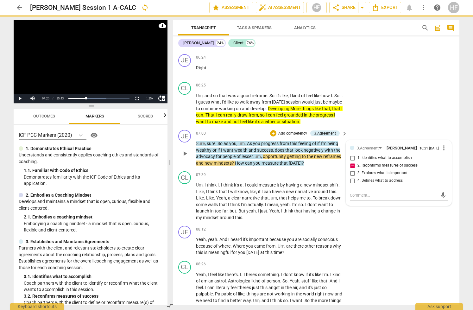
click at [350, 162] on input "2. Reconfirms measures of success" at bounding box center [353, 166] width 10 height 8
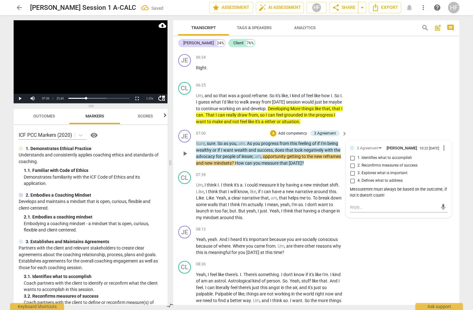
click at [353, 162] on input "2. Reconfirms measures of success" at bounding box center [353, 166] width 10 height 8
click at [354, 162] on input "2. Reconfirms measures of success" at bounding box center [353, 166] width 10 height 8
click at [376, 144] on span "more_vert" at bounding box center [444, 148] width 8 height 8
click at [376, 142] on li "Edit" at bounding box center [449, 143] width 22 height 12
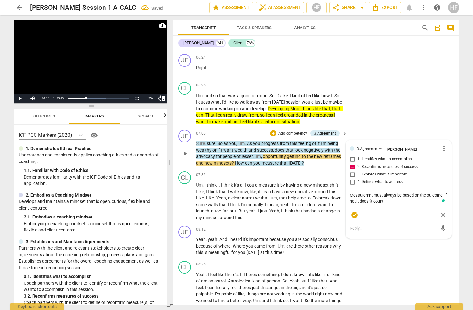
drag, startPoint x: 395, startPoint y: 196, endPoint x: 383, endPoint y: 195, distance: 12.4
click at [376, 196] on textarea "Messuremnt must always be based on the outcome, if not it doesn't count!" at bounding box center [399, 198] width 98 height 12
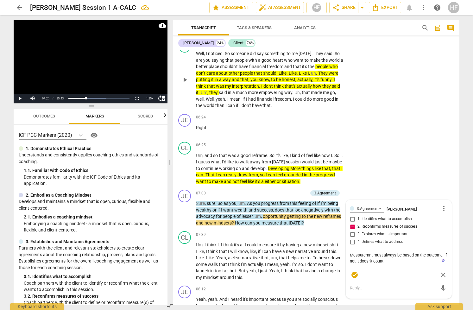
scroll to position [876, 0]
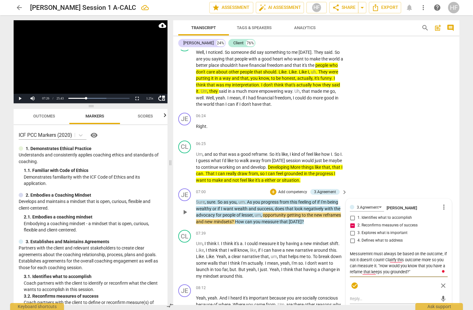
click at [374, 268] on textarea "Messuremnt must always be based on the outcome, if not it doesn't count! Clairf…" at bounding box center [399, 263] width 98 height 24
click at [354, 282] on span "check_circle" at bounding box center [355, 286] width 8 height 8
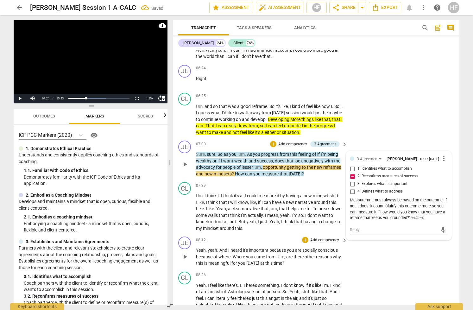
scroll to position [924, 0]
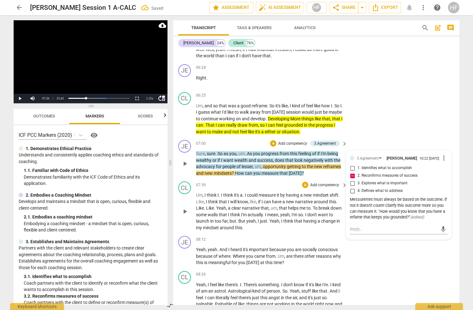
click at [263, 224] on div "CL play_arrow pause 07:39 + Add competency keyboard_arrow_right Um , I think I …" at bounding box center [316, 206] width 286 height 54
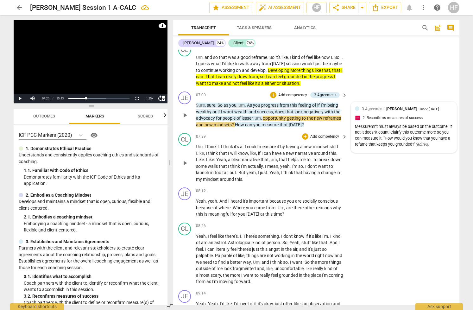
scroll to position [969, 1]
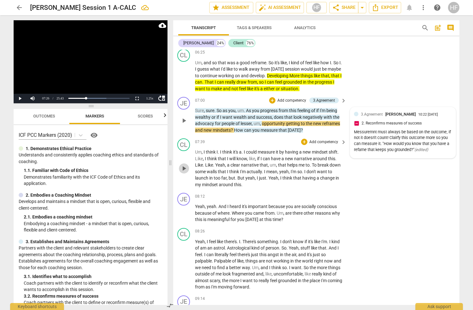
click at [185, 163] on button "play_arrow" at bounding box center [184, 168] width 10 height 10
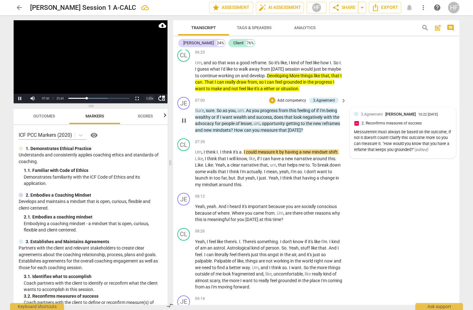
click at [149, 97] on div "1.25 x" at bounding box center [150, 99] width 13 height 10
click at [150, 83] on li "1.5x" at bounding box center [150, 83] width 13 height 7
click at [187, 165] on span "pause" at bounding box center [184, 169] width 8 height 8
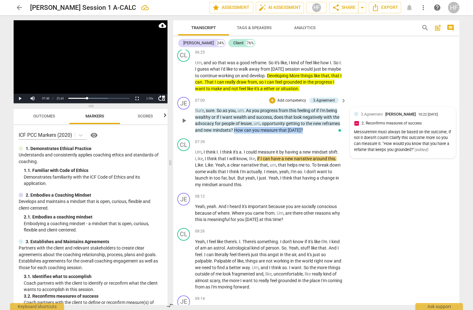
drag, startPoint x: 307, startPoint y: 124, endPoint x: 235, endPoint y: 124, distance: 71.6
click at [235, 124] on p "Sure , sure . So as you , um . As you progress from this feeling of if I'm bein…" at bounding box center [269, 120] width 148 height 26
click at [314, 115] on icon "button" at bounding box center [315, 114] width 4 height 4
click at [183, 165] on span "play_arrow" at bounding box center [184, 169] width 8 height 8
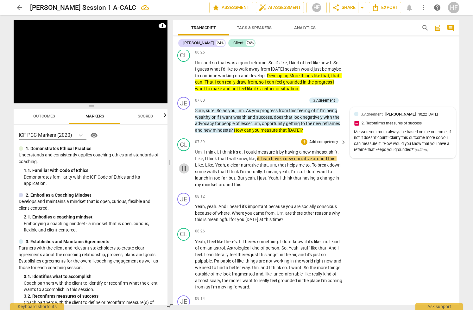
click at [183, 165] on span "pause" at bounding box center [184, 169] width 8 height 8
click at [183, 165] on span "play_arrow" at bounding box center [184, 169] width 8 height 8
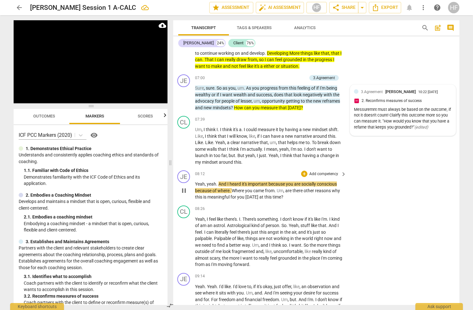
scroll to position [992, 1]
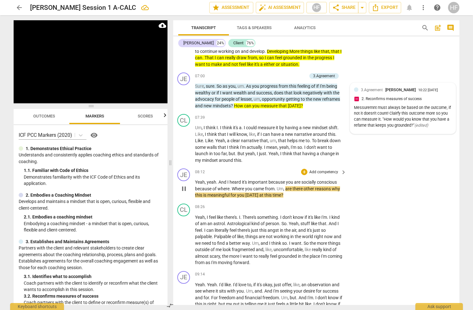
click at [181, 185] on span "pause" at bounding box center [184, 189] width 8 height 8
click at [304, 169] on div "+" at bounding box center [304, 172] width 6 height 6
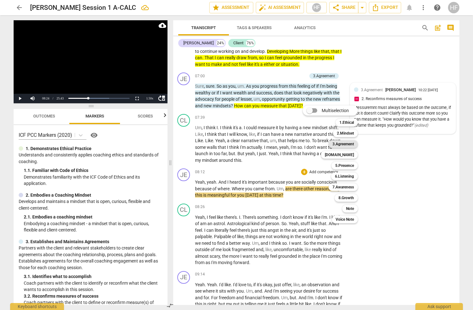
click at [351, 144] on b "3.Agreement" at bounding box center [344, 144] width 22 height 8
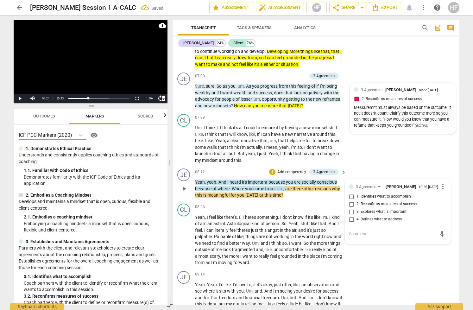
click at [357, 209] on span "3. Explores what is important" at bounding box center [382, 212] width 50 height 6
click at [356, 208] on input "3. Explores what is important" at bounding box center [352, 212] width 10 height 8
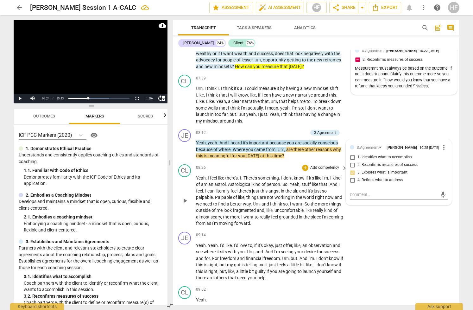
scroll to position [1032, 0]
click at [185, 196] on span "play_arrow" at bounding box center [185, 200] width 8 height 8
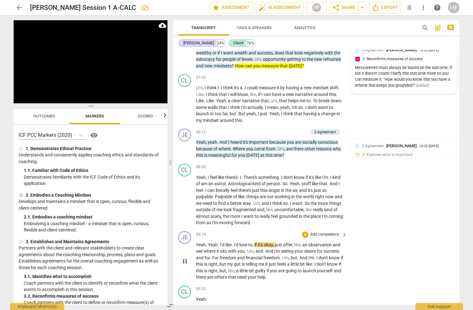
click at [186, 258] on span "pause" at bounding box center [185, 262] width 8 height 8
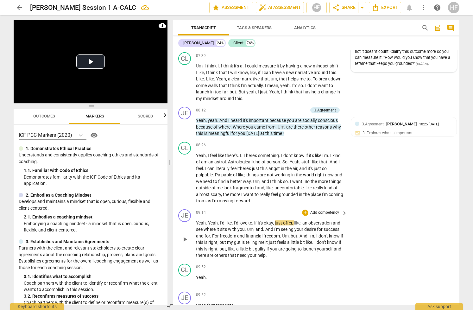
scroll to position [1055, 0]
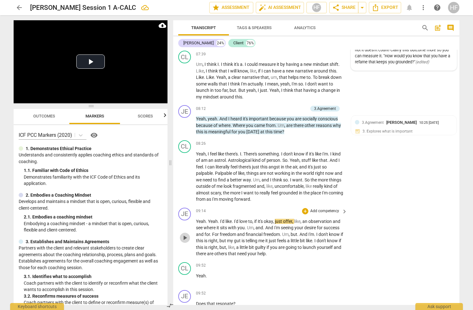
click at [188, 234] on span "play_arrow" at bounding box center [185, 238] width 8 height 8
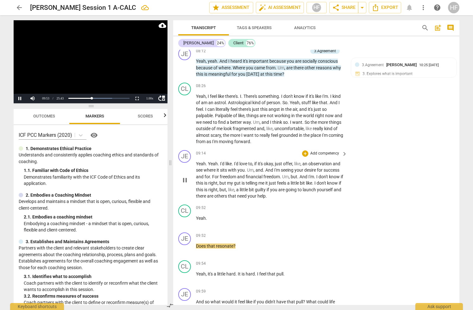
scroll to position [1136, 0]
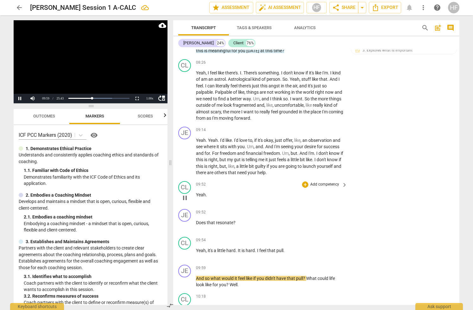
click at [186, 194] on span "pause" at bounding box center [185, 198] width 8 height 8
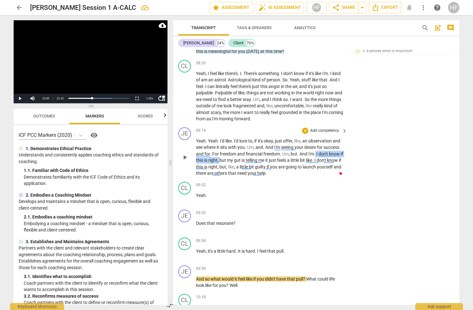
drag, startPoint x: 316, startPoint y: 143, endPoint x: 223, endPoint y: 150, distance: 93.1
click at [223, 150] on p "Yeah . Yeah . I'd like . I'd love to , if it's okay , just offer , like , an ob…" at bounding box center [270, 157] width 148 height 39
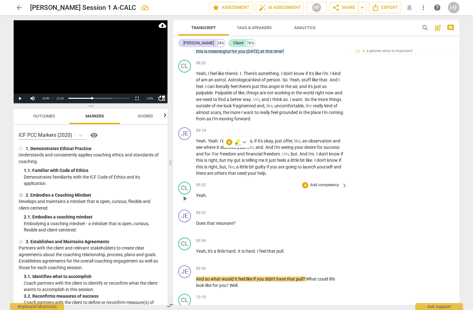
click at [297, 182] on div "09:52 + Add competency keyboard_arrow_right" at bounding box center [272, 185] width 152 height 7
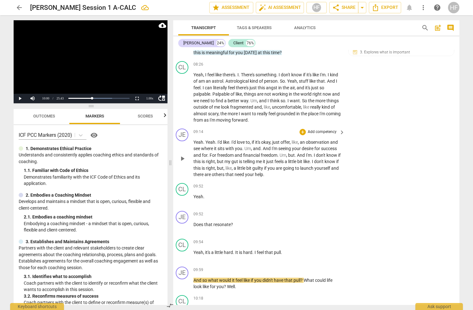
scroll to position [1134, 5]
click at [301, 129] on div "+" at bounding box center [303, 132] width 6 height 6
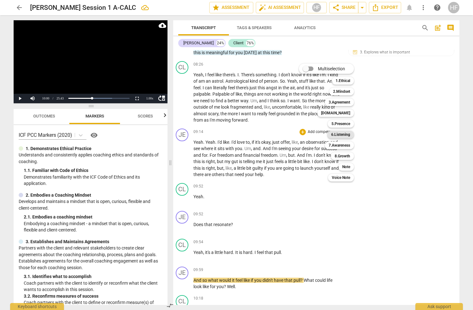
click at [349, 136] on b "6.Listening" at bounding box center [340, 135] width 19 height 8
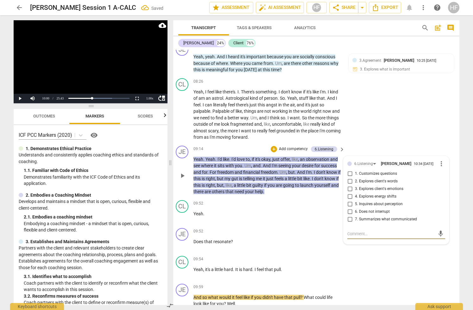
scroll to position [1117, 4]
click at [376, 160] on span "more_vert" at bounding box center [442, 164] width 8 height 8
click at [376, 170] on li "Delete" at bounding box center [445, 168] width 22 height 12
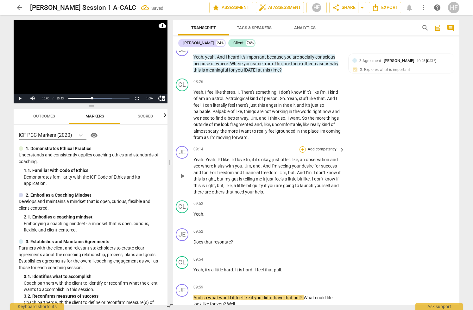
click at [302, 146] on div "+" at bounding box center [303, 149] width 6 height 6
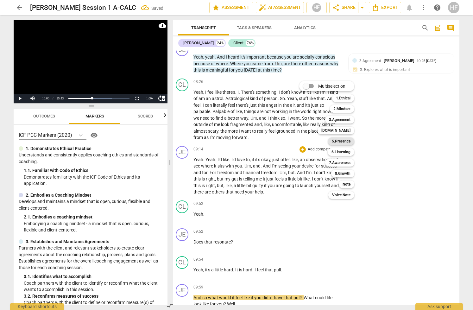
click at [347, 142] on b "5.Presence" at bounding box center [341, 141] width 19 height 8
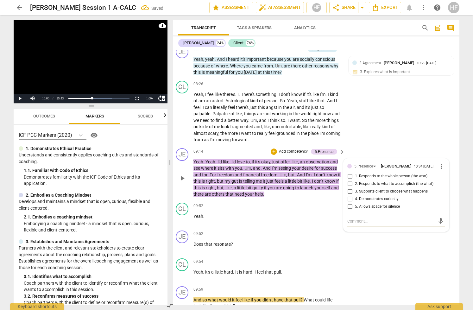
scroll to position [1114, 4]
click at [376, 163] on span "more_vert" at bounding box center [442, 167] width 8 height 8
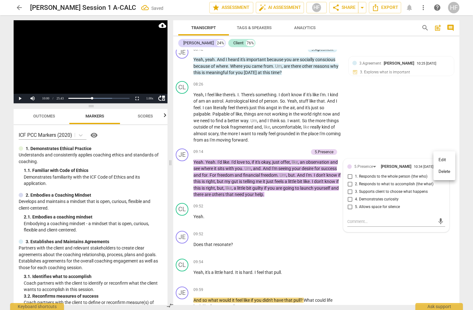
scroll to position [1113, 4]
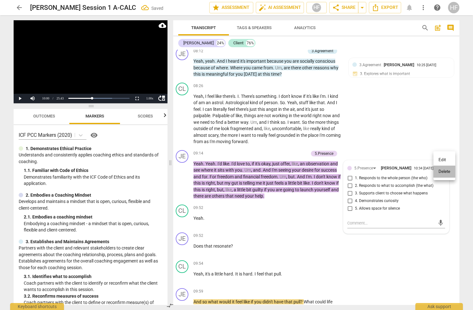
click at [376, 171] on li "Delete" at bounding box center [445, 172] width 22 height 12
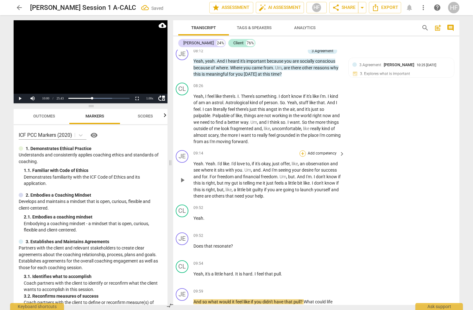
click at [300, 150] on div "+" at bounding box center [303, 153] width 6 height 6
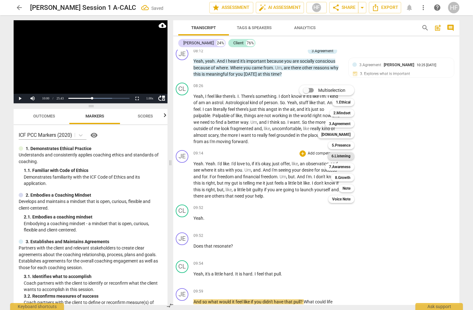
click at [347, 156] on b "6.Listening" at bounding box center [341, 156] width 19 height 8
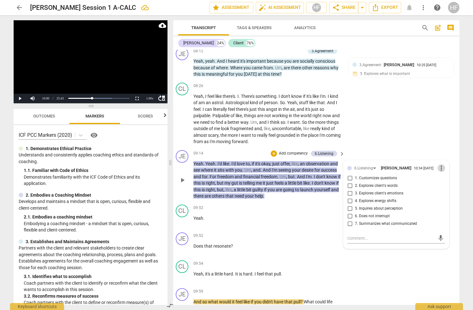
click at [376, 164] on span "more_vert" at bounding box center [442, 168] width 8 height 8
click at [376, 173] on li "Delete" at bounding box center [445, 172] width 22 height 12
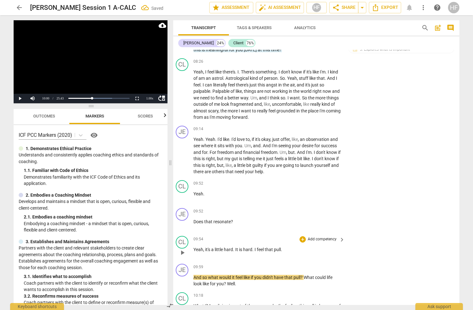
scroll to position [1137, 4]
drag, startPoint x: 194, startPoint y: 240, endPoint x: 294, endPoint y: 239, distance: 99.5
click at [294, 246] on p "Yeah , it's a little hard . It is hard . I feel that pull ." at bounding box center [268, 249] width 148 height 7
click at [367, 217] on div "JE play_arrow pause 09:52 + Add competency keyboard_arrow_right Does that reson…" at bounding box center [314, 220] width 286 height 28
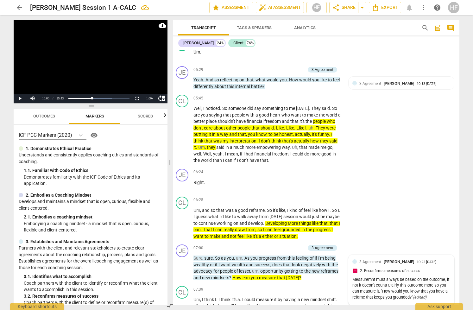
scroll to position [788, 3]
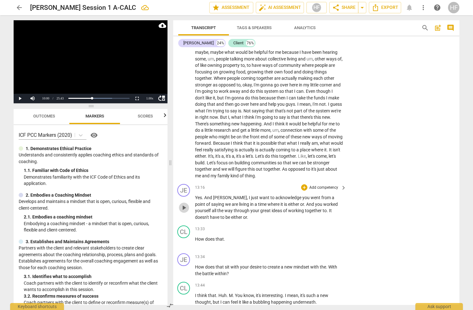
click at [182, 204] on span "play_arrow" at bounding box center [184, 208] width 8 height 8
click at [184, 204] on span "pause" at bounding box center [184, 208] width 8 height 8
click at [184, 204] on span "play_arrow" at bounding box center [184, 208] width 8 height 8
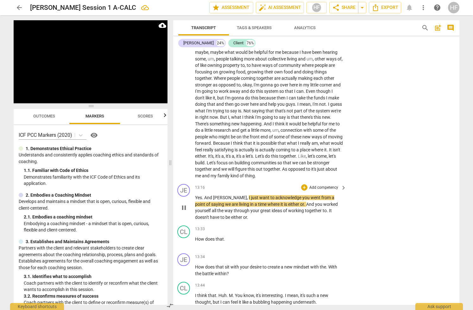
click at [184, 204] on span "pause" at bounding box center [184, 208] width 8 height 8
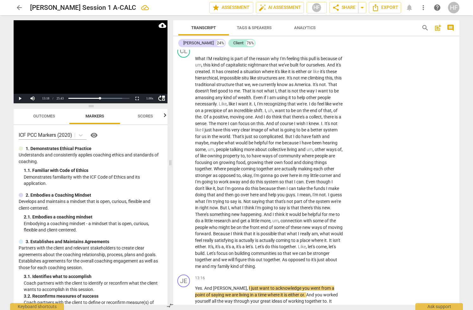
scroll to position [1408, 1]
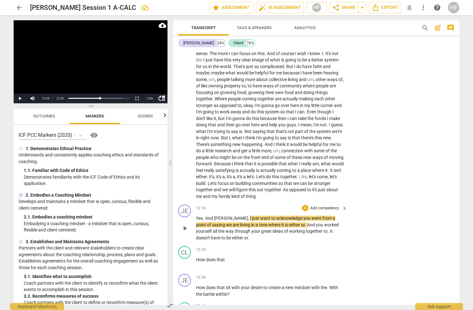
click at [188, 225] on span "play_arrow" at bounding box center [185, 229] width 8 height 8
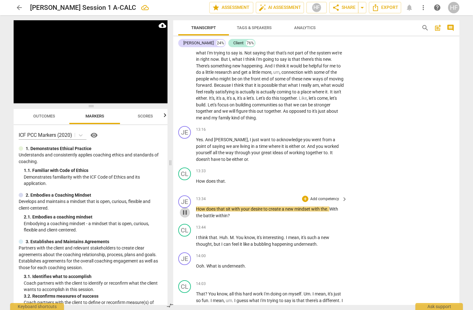
click at [184, 209] on span "pause" at bounding box center [185, 213] width 8 height 8
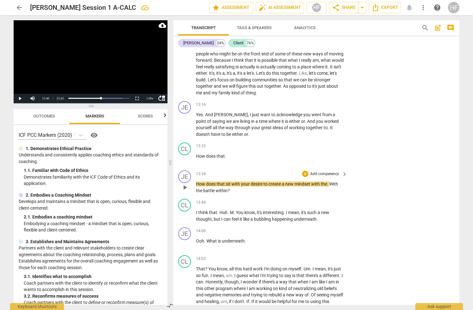
scroll to position [1559, 0]
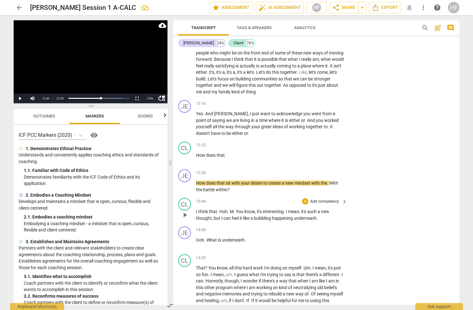
click at [187, 211] on span "play_arrow" at bounding box center [185, 215] width 8 height 8
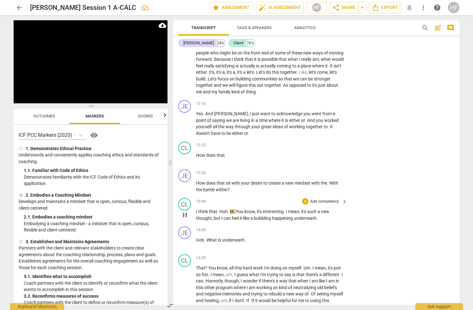
click at [184, 211] on span "pause" at bounding box center [185, 215] width 8 height 8
click at [186, 211] on span "play_arrow" at bounding box center [185, 215] width 8 height 8
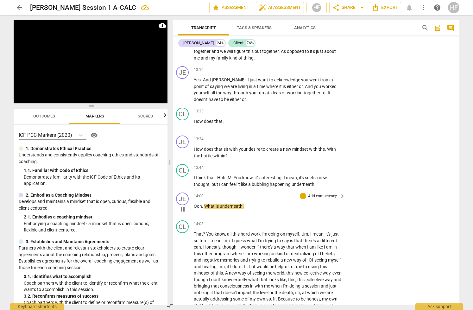
scroll to position [1594, 2]
click at [183, 205] on span "pause" at bounding box center [183, 209] width 8 height 8
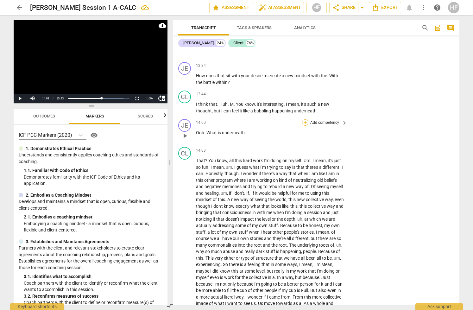
click at [304, 119] on div "+" at bounding box center [305, 122] width 6 height 6
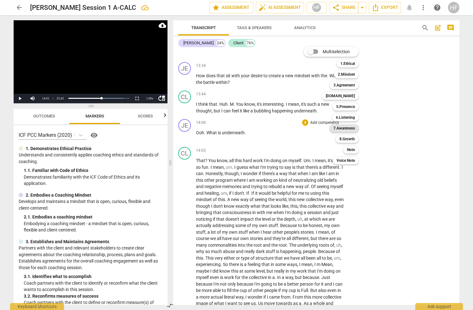
click at [352, 130] on b "7.Awareness" at bounding box center [345, 128] width 22 height 8
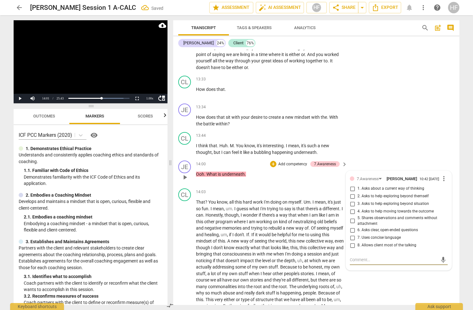
click at [352, 185] on input "1. Asks about a current way of thinking" at bounding box center [353, 189] width 10 height 8
click at [354, 226] on input "6. Asks clear, open-ended questions" at bounding box center [353, 230] width 10 height 8
click at [353, 234] on input "7. Uses concise language" at bounding box center [353, 238] width 10 height 8
click at [353, 242] on input "8. Allows client most of the talking" at bounding box center [353, 246] width 10 height 8
click at [376, 277] on div "CL play_arrow pause 14:03 + Add competency keyboard_arrow_right That ? You know…" at bounding box center [316, 288] width 286 height 204
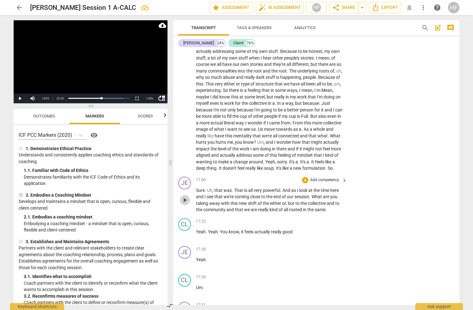
click at [185, 196] on span "play_arrow" at bounding box center [185, 200] width 8 height 8
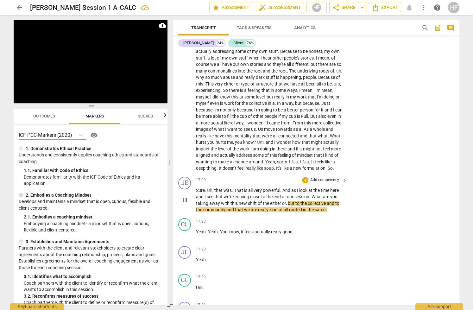
click at [185, 196] on span "pause" at bounding box center [185, 200] width 8 height 8
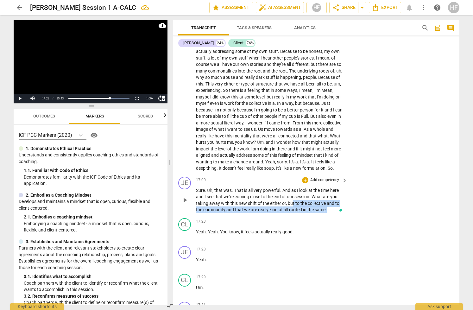
drag, startPoint x: 330, startPoint y: 195, endPoint x: 293, endPoint y: 184, distance: 38.9
click at [293, 187] on p "Sure . Uh , that was . That is all very powerful . And as I look at the time he…" at bounding box center [270, 200] width 148 height 26
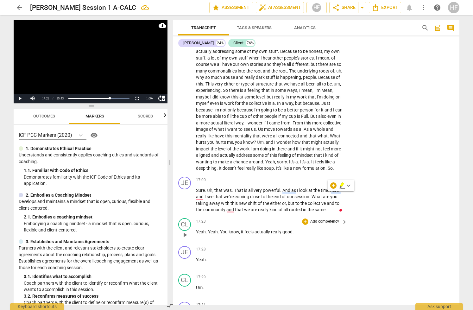
click at [376, 216] on div "CL play_arrow pause 17:23 + Add competency keyboard_arrow_right Yeah . Yeah . Y…" at bounding box center [316, 230] width 286 height 28
click at [305, 177] on div "+" at bounding box center [305, 180] width 6 height 6
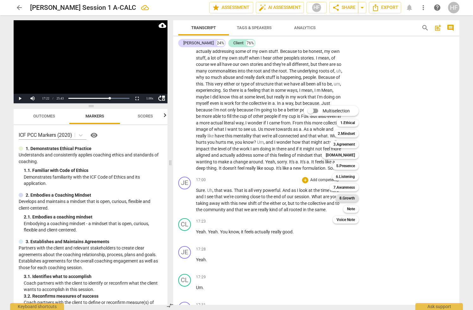
click at [352, 198] on b "8.Growth" at bounding box center [348, 199] width 16 height 8
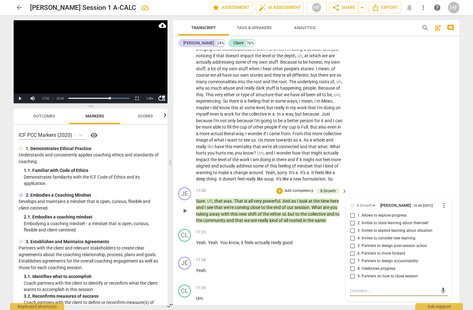
scroll to position [1828, 0]
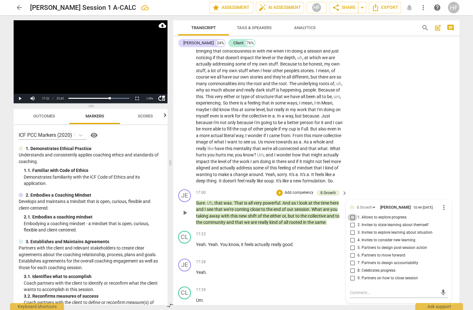
click at [351, 214] on input "1. Allows to explore progress" at bounding box center [353, 218] width 10 height 8
click at [351, 221] on input "2. Invites to state learning about themself" at bounding box center [353, 225] width 10 height 8
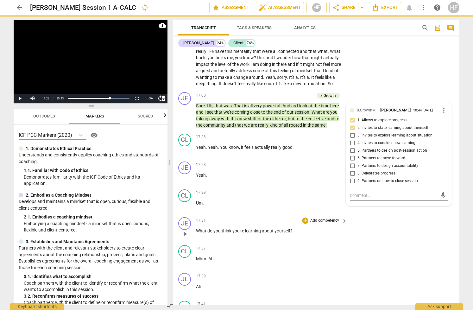
scroll to position [1926, 0]
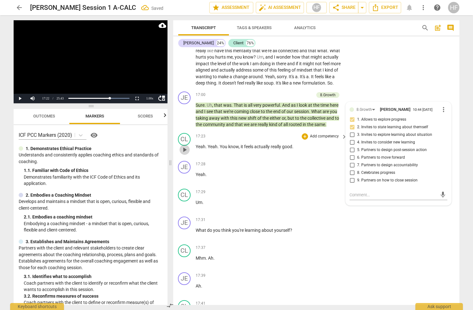
click at [187, 146] on span "play_arrow" at bounding box center [185, 150] width 8 height 8
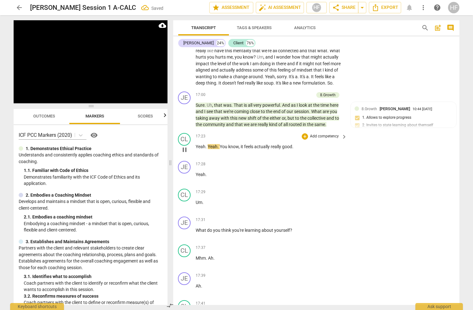
click at [187, 146] on span "pause" at bounding box center [185, 150] width 8 height 8
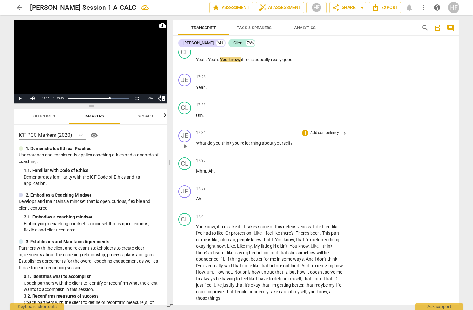
scroll to position [2013, 0]
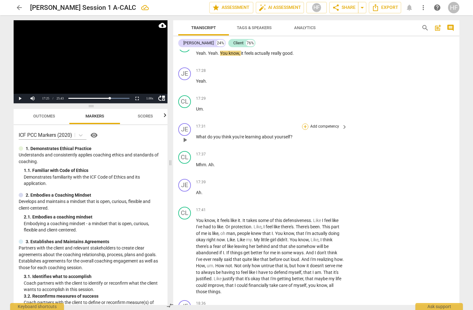
click at [306, 124] on div "+" at bounding box center [305, 127] width 6 height 6
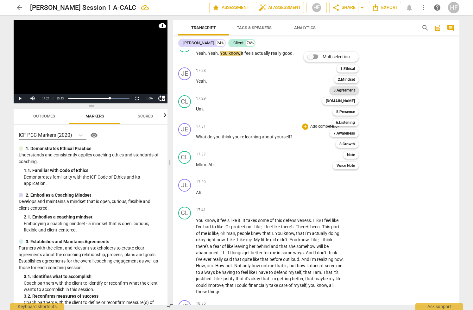
click at [350, 91] on b "3.Agreement" at bounding box center [345, 90] width 22 height 8
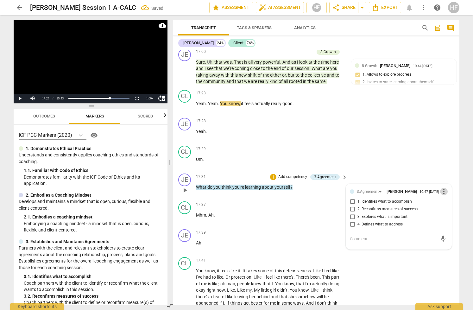
click at [376, 188] on span "more_vert" at bounding box center [444, 192] width 8 height 8
click at [376, 188] on li "Delete" at bounding box center [449, 188] width 22 height 12
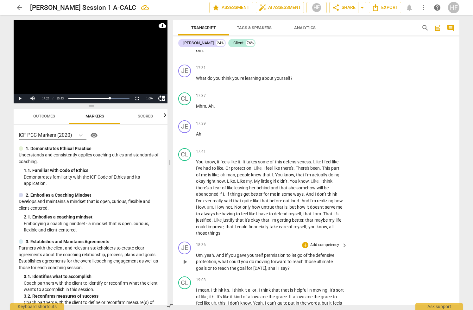
scroll to position [2047, 0]
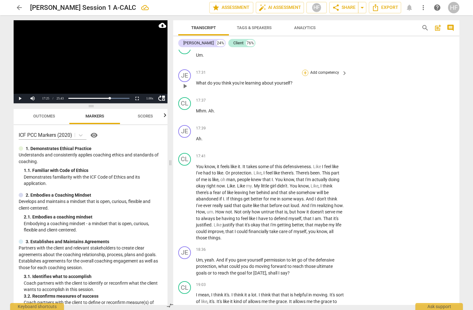
click at [304, 70] on div "+" at bounding box center [305, 73] width 6 height 6
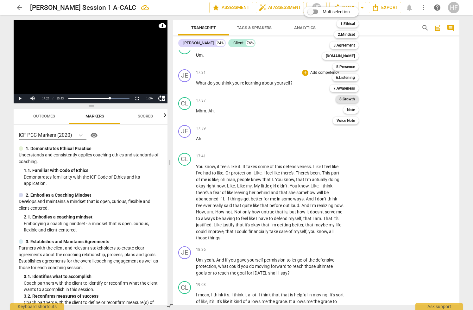
click at [354, 101] on b "8.Growth" at bounding box center [348, 99] width 16 height 8
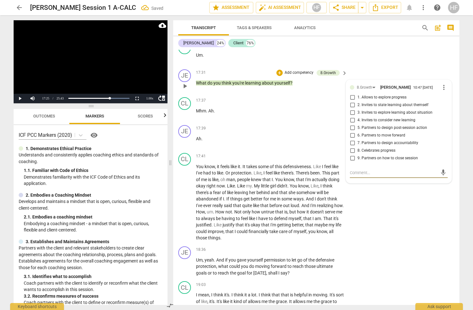
click at [352, 101] on input "2. Invites to state learning about themself" at bounding box center [353, 105] width 10 height 8
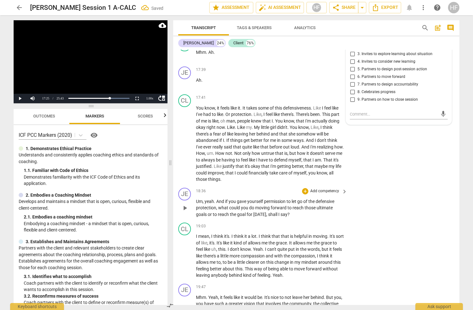
click at [187, 204] on span "play_arrow" at bounding box center [185, 208] width 8 height 8
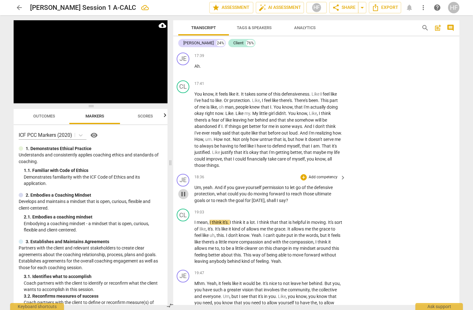
click at [184, 190] on span "pause" at bounding box center [184, 194] width 8 height 8
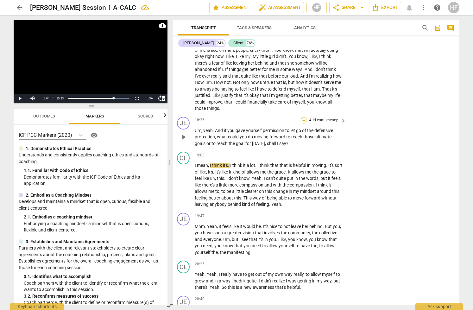
click at [301, 117] on div "+" at bounding box center [304, 120] width 6 height 6
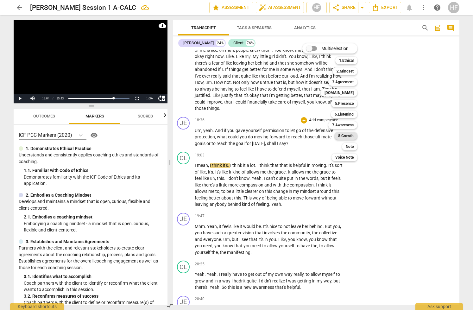
click at [343, 137] on b "8.Growth" at bounding box center [346, 136] width 16 height 8
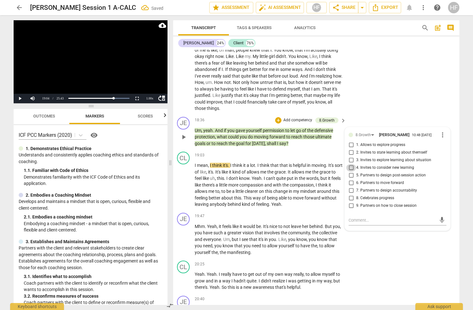
click at [353, 164] on input "4. Invites to consider new learning" at bounding box center [351, 168] width 10 height 8
click at [352, 179] on input "6. Partners to move forward" at bounding box center [351, 183] width 10 height 8
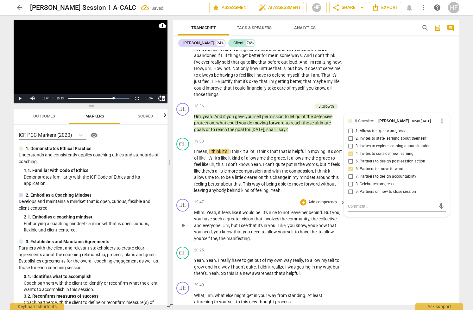
scroll to position [2217, 2]
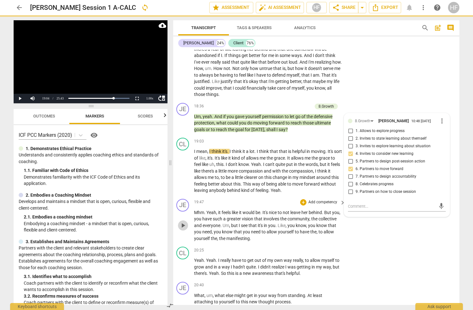
click at [184, 222] on span "play_arrow" at bounding box center [183, 226] width 8 height 8
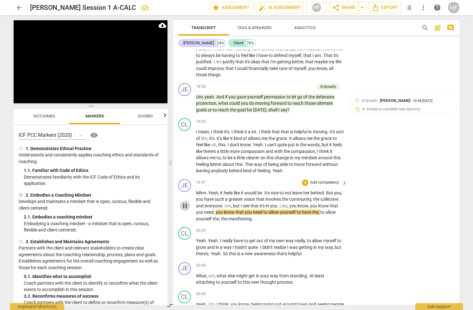
click at [185, 202] on span "pause" at bounding box center [185, 206] width 8 height 8
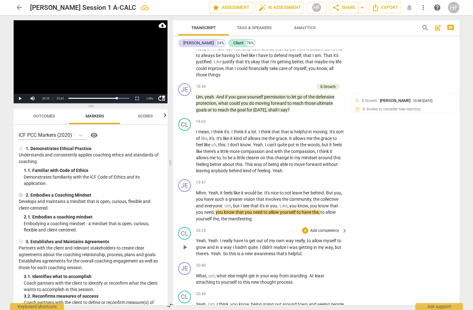
scroll to position [2272, 0]
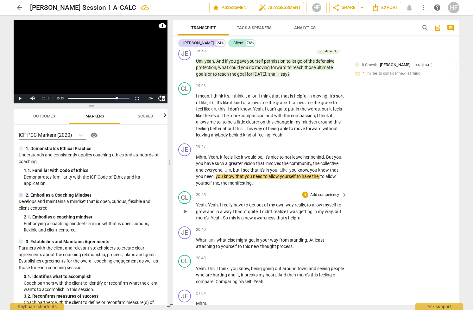
click at [185, 208] on span "play_arrow" at bounding box center [185, 212] width 8 height 8
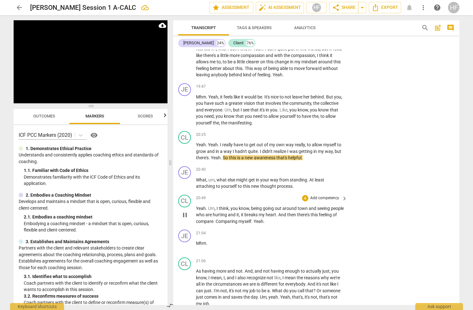
scroll to position [2333, 0]
click at [185, 179] on span "pause" at bounding box center [185, 183] width 8 height 8
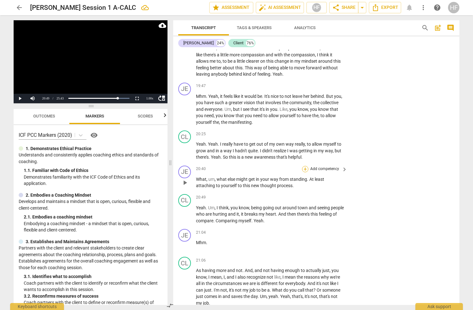
click at [305, 166] on div "+" at bounding box center [305, 169] width 6 height 6
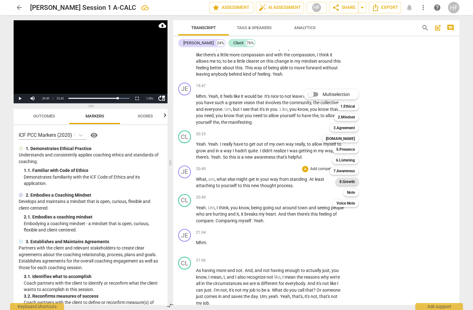
click at [353, 180] on b "8.Growth" at bounding box center [348, 182] width 16 height 8
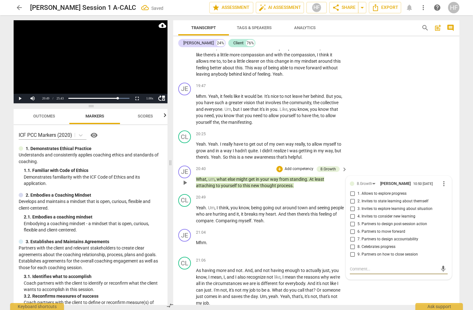
click at [355, 228] on input "6. Partners to move forward" at bounding box center [353, 232] width 10 height 8
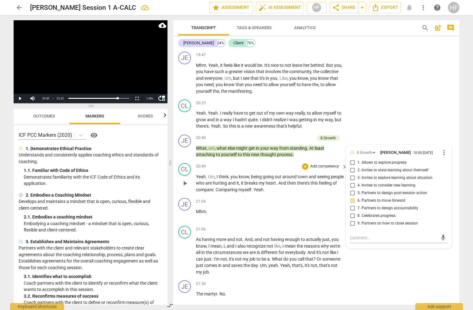
scroll to position [2364, 0]
click at [183, 180] on span "play_arrow" at bounding box center [185, 184] width 8 height 8
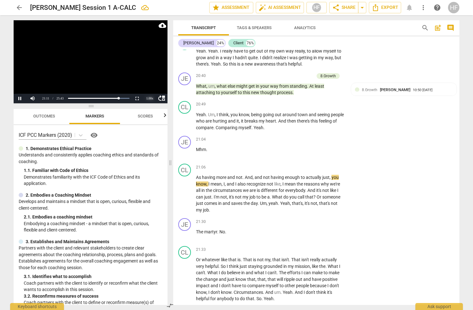
click at [144, 98] on div "1.00 x" at bounding box center [150, 99] width 13 height 10
click at [151, 77] on li "1.25x" at bounding box center [150, 76] width 13 height 7
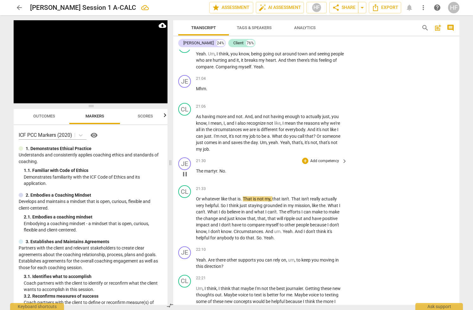
click at [186, 170] on span "pause" at bounding box center [185, 174] width 8 height 8
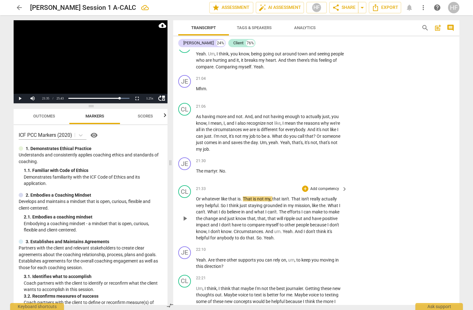
click at [184, 215] on span "play_arrow" at bounding box center [185, 219] width 8 height 8
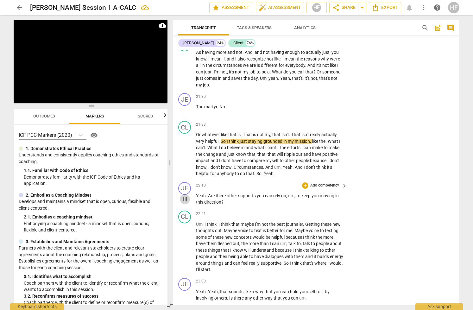
click at [187, 195] on span "pause" at bounding box center [185, 199] width 8 height 8
click at [306, 182] on div "+" at bounding box center [305, 185] width 6 height 6
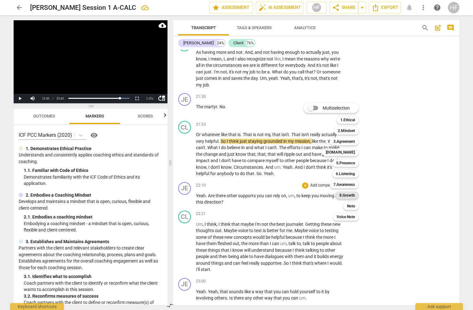
click at [348, 195] on b "8.Growth" at bounding box center [348, 196] width 16 height 8
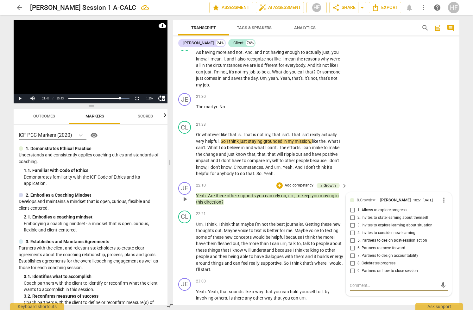
click at [351, 245] on input "6. Partners to move forward" at bounding box center [353, 249] width 10 height 8
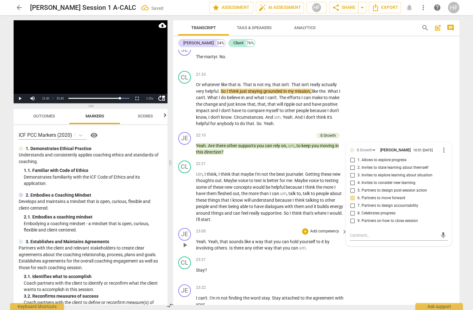
click at [183, 241] on span "play_arrow" at bounding box center [185, 245] width 8 height 8
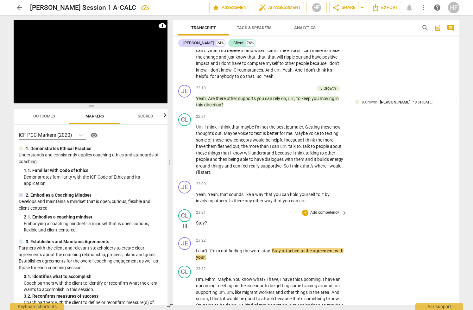
click at [196, 220] on span "Stay" at bounding box center [200, 222] width 9 height 5
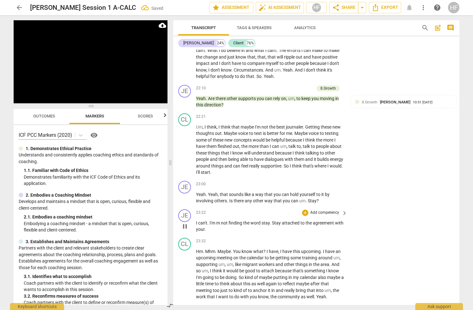
drag, startPoint x: 196, startPoint y: 197, endPoint x: 196, endPoint y: 205, distance: 7.6
click at [196, 220] on span "I" at bounding box center [197, 222] width 2 height 5
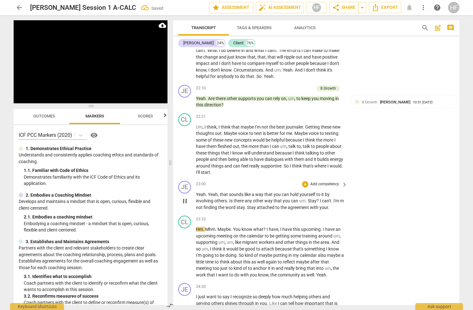
click at [185, 197] on span "pause" at bounding box center [185, 201] width 8 height 8
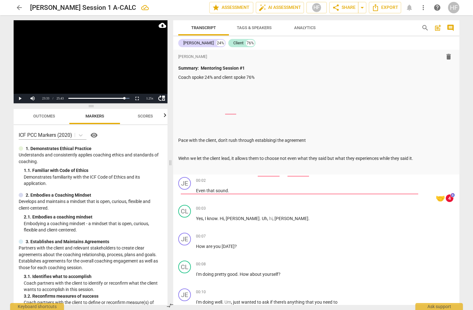
scroll to position [2649, 0]
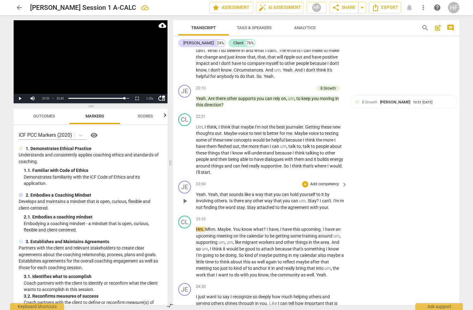
click at [299, 198] on span "um" at bounding box center [302, 200] width 6 height 5
click at [305, 181] on div "+" at bounding box center [305, 184] width 6 height 6
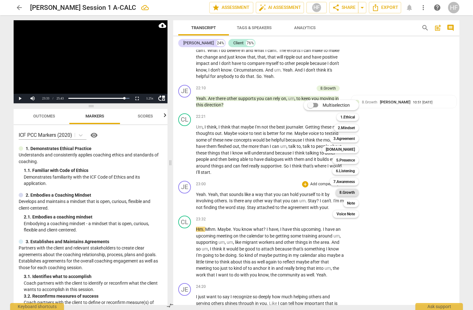
click at [351, 194] on b "8.Growth" at bounding box center [348, 193] width 16 height 8
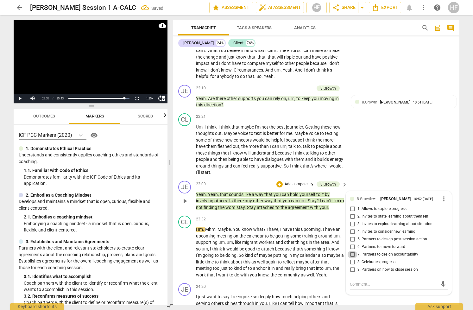
click at [351, 251] on input "7. Partners to design accountability" at bounding box center [353, 255] width 10 height 8
checkbox input "true"
click at [354, 281] on textarea at bounding box center [394, 284] width 88 height 6
type textarea "H"
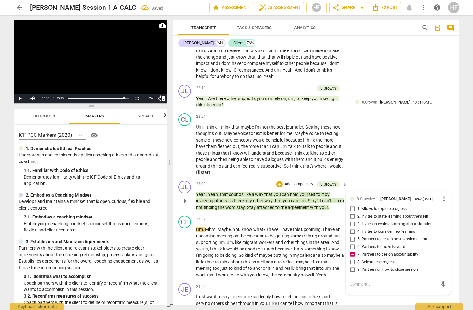
type textarea "H"
type textarea "Ho"
type textarea "How"
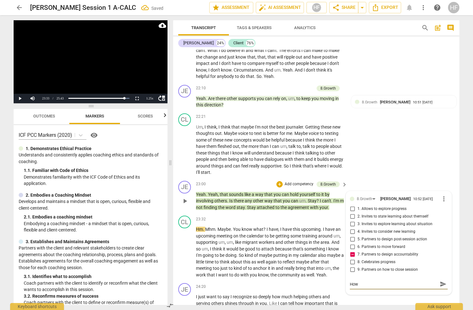
type textarea "How"
type textarea "How m"
type textarea "How mi"
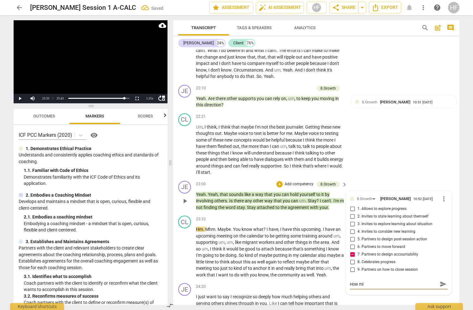
type textarea "How mig"
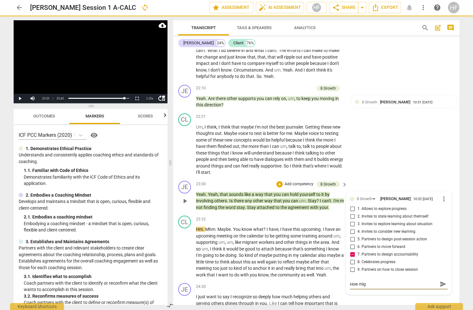
type textarea "How migh"
type textarea "How might"
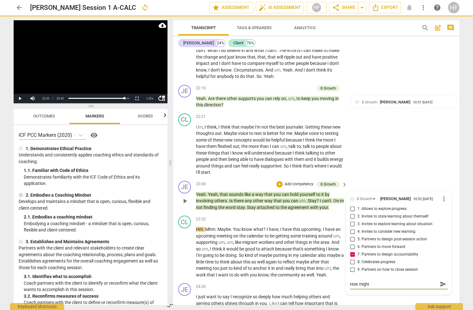
type textarea "How might"
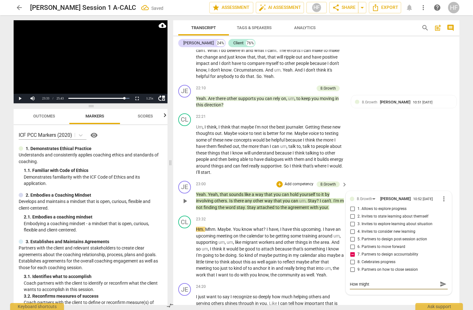
type textarea "How might y"
type textarea "How might yo"
type textarea "How might you"
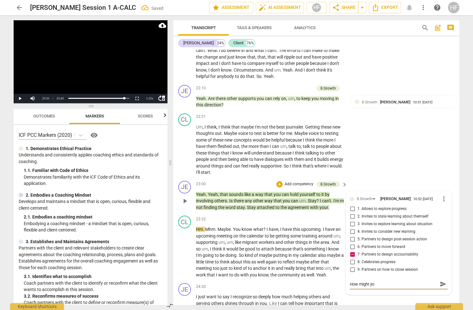
type textarea "How might you"
type textarea "How might you s"
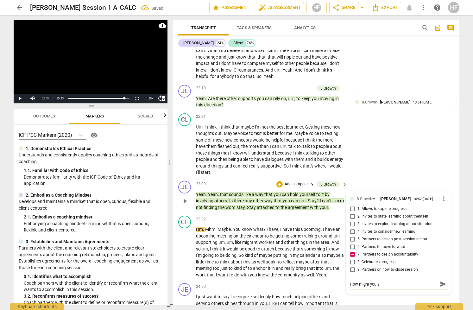
type textarea "How might you st"
type textarea "How might you sta"
type textarea "How might you stay"
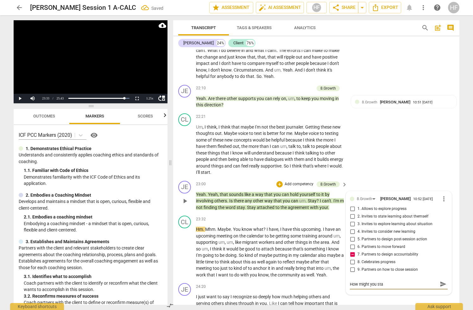
type textarea "How might you stay"
type textarea "How might you stay a"
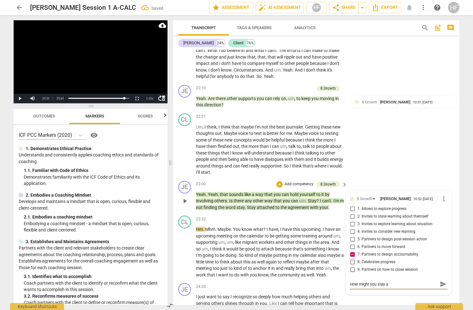
type textarea "How might you stay ac"
type textarea "How might you stay acc"
type textarea "How might you stay acco"
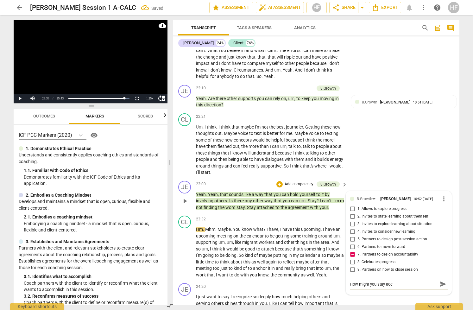
type textarea "How might you stay acco"
type textarea "How might you stay acc"
type textarea "How might you stay acco"
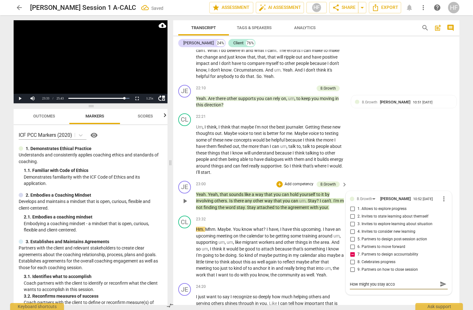
type textarea "How might you stay accou"
type textarea "How might you stay accoun"
type textarea "How might you stay account"
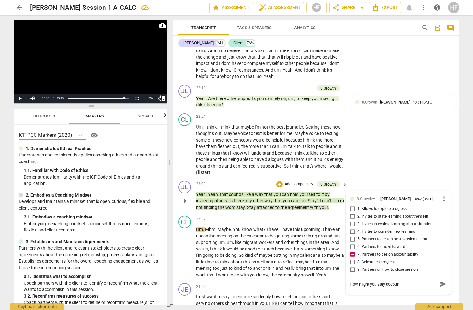
type textarea "How might you stay account"
type textarea "How might you stay accounta"
type textarea "How might you stay accountab"
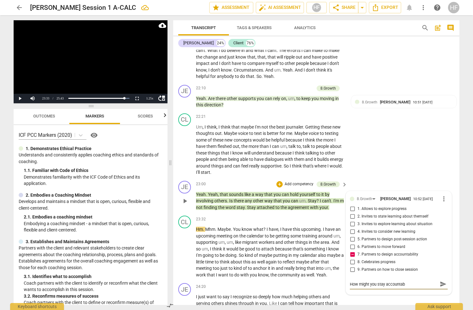
type textarea "How might you stay accountabl"
type textarea "How might you stay accountable"
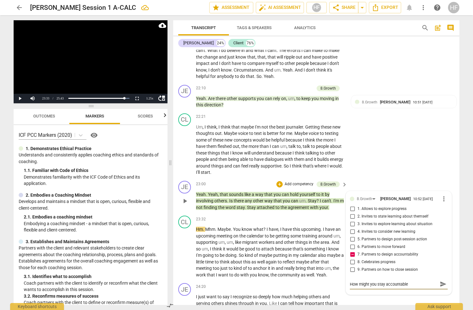
type textarea "How might you stay accountable"
type textarea "How might you stay accountable t"
type textarea "How might you stay accountable to"
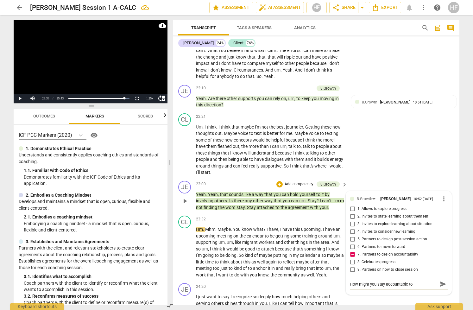
type textarea "How might you stay accountable to"
type textarea "How might you stay accountable to y"
type textarea "How might you stay accountable to yo"
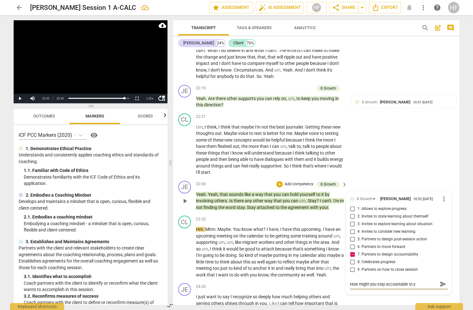
type textarea "How might you stay accountable to yo"
type textarea "How might you stay accountable to you"
type textarea "How might you stay accountable to your"
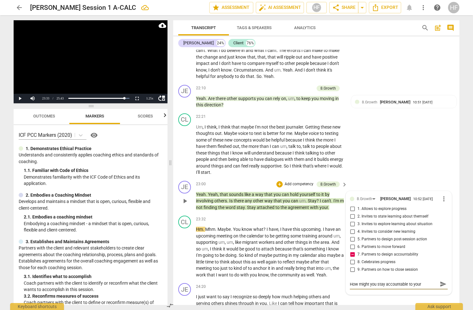
type textarea "How might you stay accountable to yours"
type textarea "How might you stay accountable to yourse"
type textarea "How might you stay accountable to yoursel"
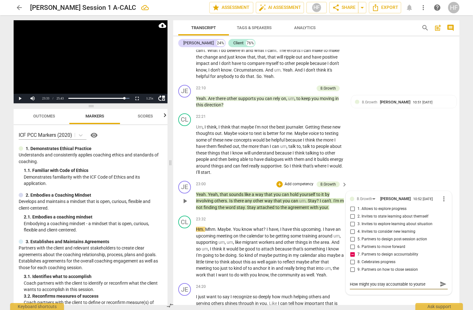
type textarea "How might you stay accountable to yoursel"
type textarea "How might you stay accountable to yourself"
type textarea "How might you stay accountable to yourself?"
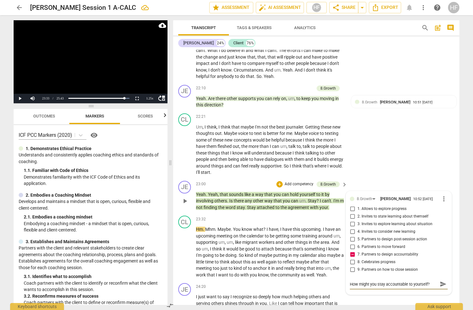
click at [442, 281] on span "send" at bounding box center [443, 284] width 7 height 7
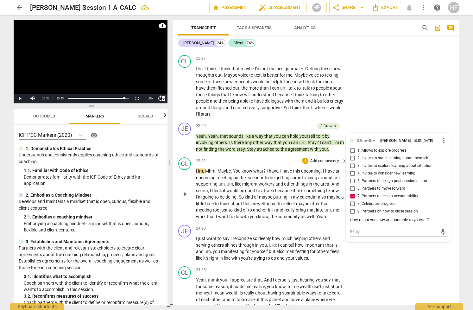
scroll to position [2707, 0]
click at [188, 245] on span "play_arrow" at bounding box center [185, 249] width 8 height 8
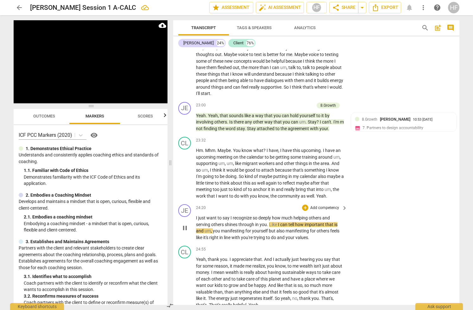
scroll to position [2727, 1]
click at [305, 205] on div "+" at bounding box center [304, 208] width 6 height 6
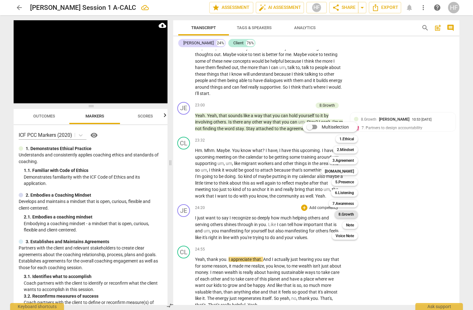
click at [351, 214] on b "8.Growth" at bounding box center [347, 215] width 16 height 8
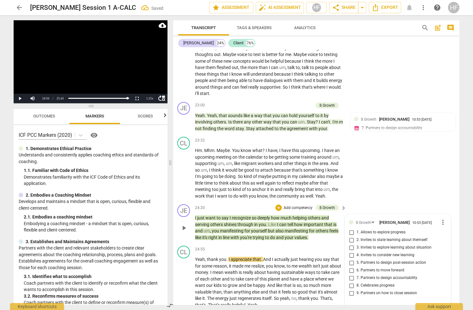
click at [357, 283] on span "8. Celebrates progress" at bounding box center [376, 286] width 38 height 6
click at [357, 282] on input "8. Celebrates progress" at bounding box center [352, 286] width 10 height 8
checkbox input "true"
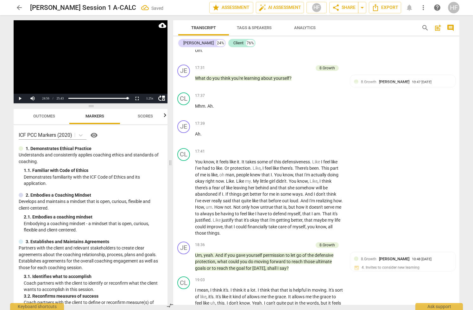
scroll to position [0, 0]
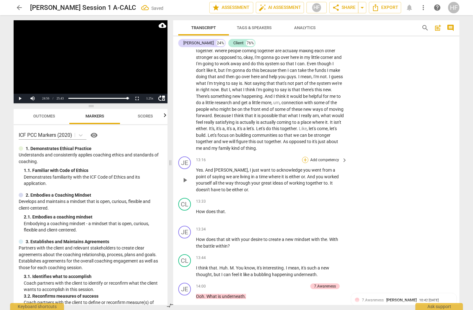
click at [306, 157] on div "+" at bounding box center [305, 160] width 6 height 6
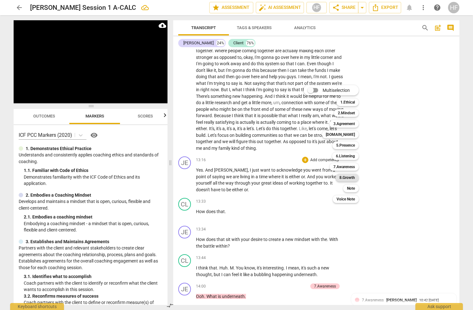
click at [352, 177] on b "8.Growth" at bounding box center [348, 178] width 16 height 8
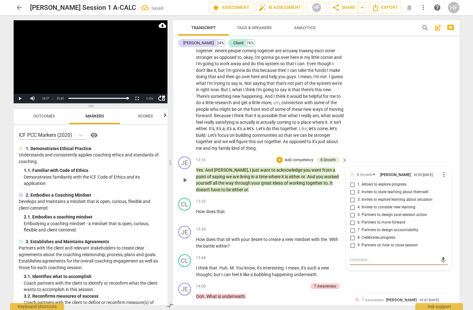
click at [355, 234] on input "8. Celebrates progress" at bounding box center [353, 238] width 10 height 8
checkbox input "true"
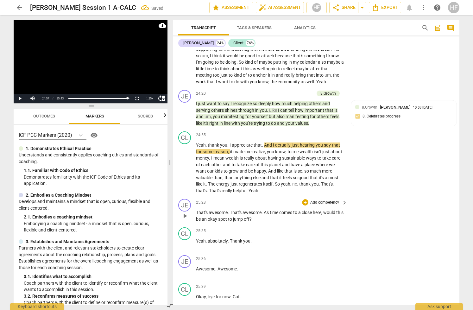
click at [187, 212] on span "play_arrow" at bounding box center [185, 216] width 8 height 8
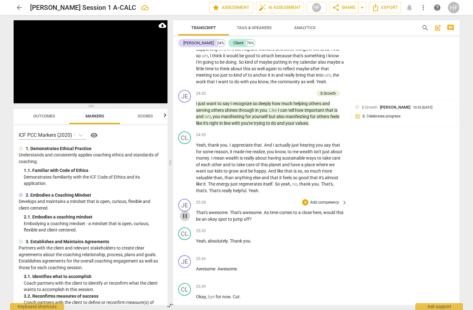
click at [184, 212] on span "pause" at bounding box center [185, 216] width 8 height 8
click at [304, 199] on div "+" at bounding box center [305, 202] width 6 height 6
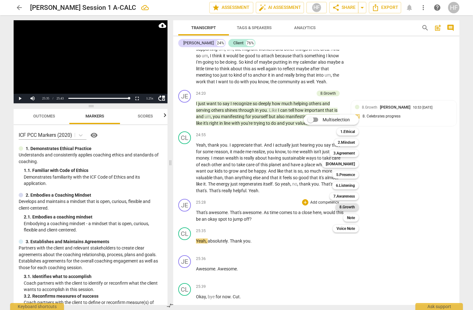
click at [350, 208] on b "8.Growth" at bounding box center [348, 207] width 16 height 8
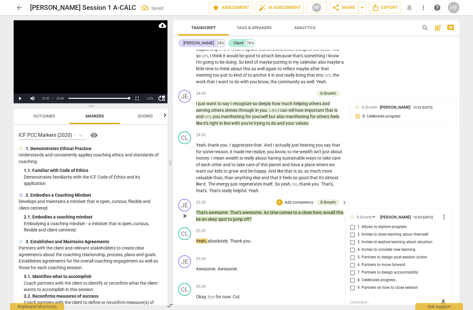
click at [356, 284] on input "9. Partners on how to close session" at bounding box center [353, 288] width 10 height 8
checkbox input "true"
click at [397, 146] on div "CL play_arrow pause 24:55 + Add competency keyboard_arrow_right Yeah , thank yo…" at bounding box center [316, 162] width 286 height 67
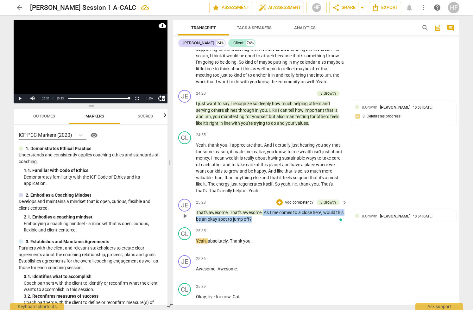
drag, startPoint x: 264, startPoint y: 183, endPoint x: 266, endPoint y: 193, distance: 9.4
click at [264, 209] on p "That's awesome . That's awesome . As time comes to a close here , would this be…" at bounding box center [270, 215] width 148 height 13
drag, startPoint x: 275, startPoint y: 182, endPoint x: 367, endPoint y: 236, distance: 106.8
click at [275, 182] on icon "button" at bounding box center [275, 181] width 4 height 4
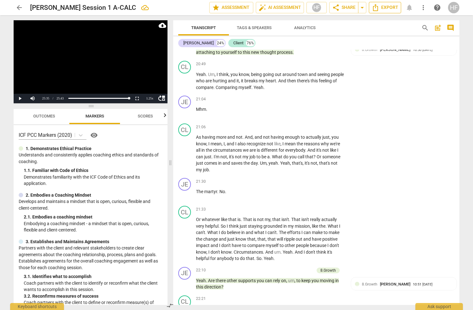
scroll to position [2459, 0]
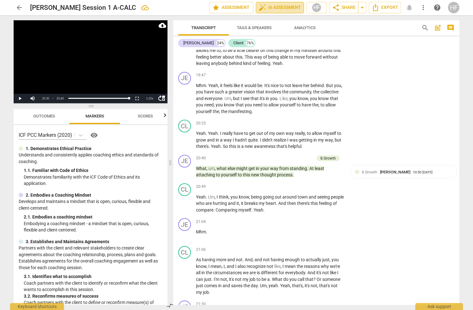
click at [283, 9] on span "auto_fix_high AI Assessment" at bounding box center [280, 8] width 42 height 8
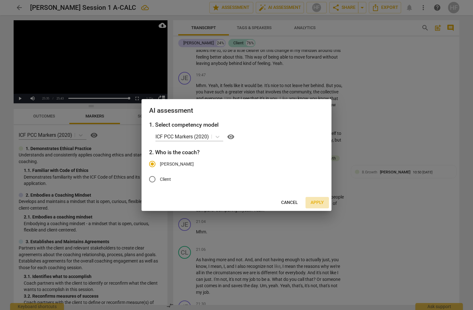
click at [318, 202] on span "Apply" at bounding box center [317, 203] width 13 height 6
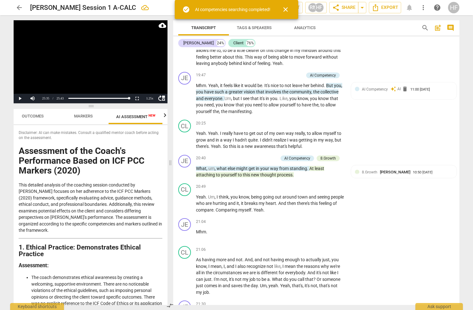
scroll to position [0, 12]
